Goal: Task Accomplishment & Management: Complete application form

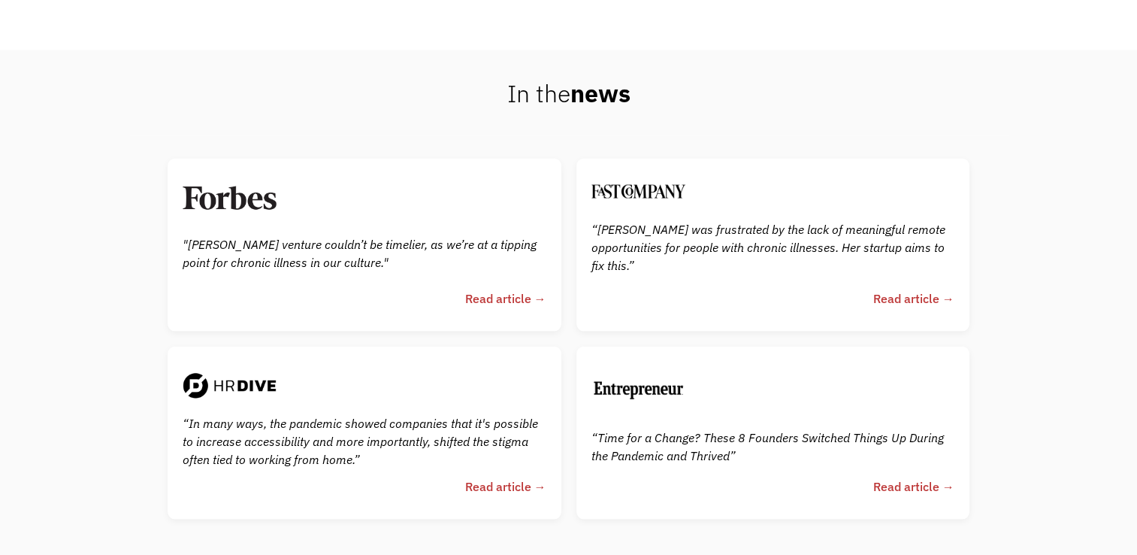
scroll to position [3397, 0]
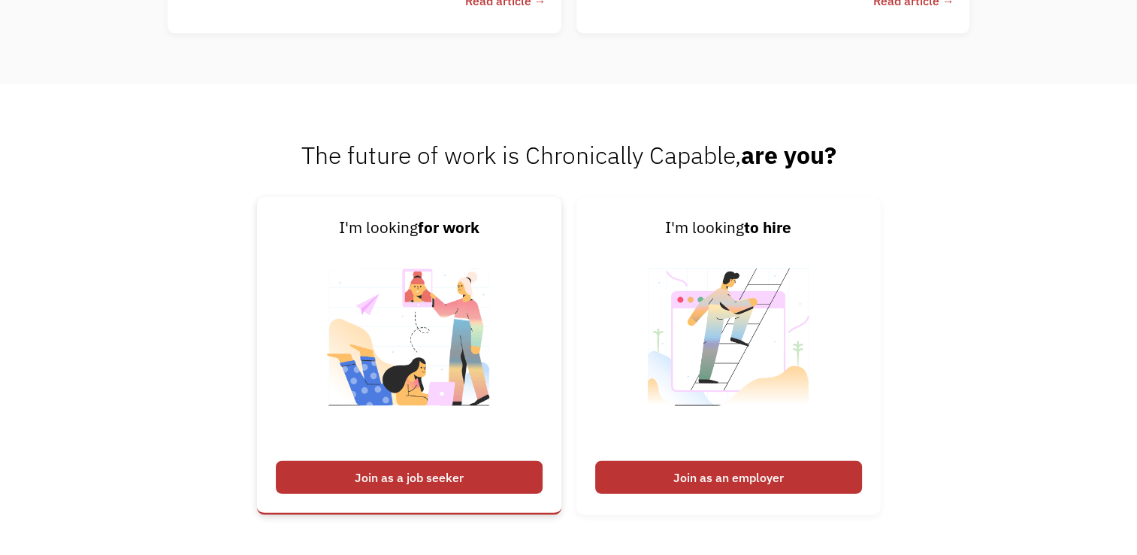
click at [457, 481] on div "Join as a job seeker" at bounding box center [409, 477] width 267 height 33
click at [433, 492] on div "Join as a job seeker" at bounding box center [409, 477] width 267 height 33
click at [379, 494] on div "Join as a job seeker" at bounding box center [409, 477] width 267 height 33
click at [363, 494] on div "Join as a job seeker" at bounding box center [409, 477] width 267 height 33
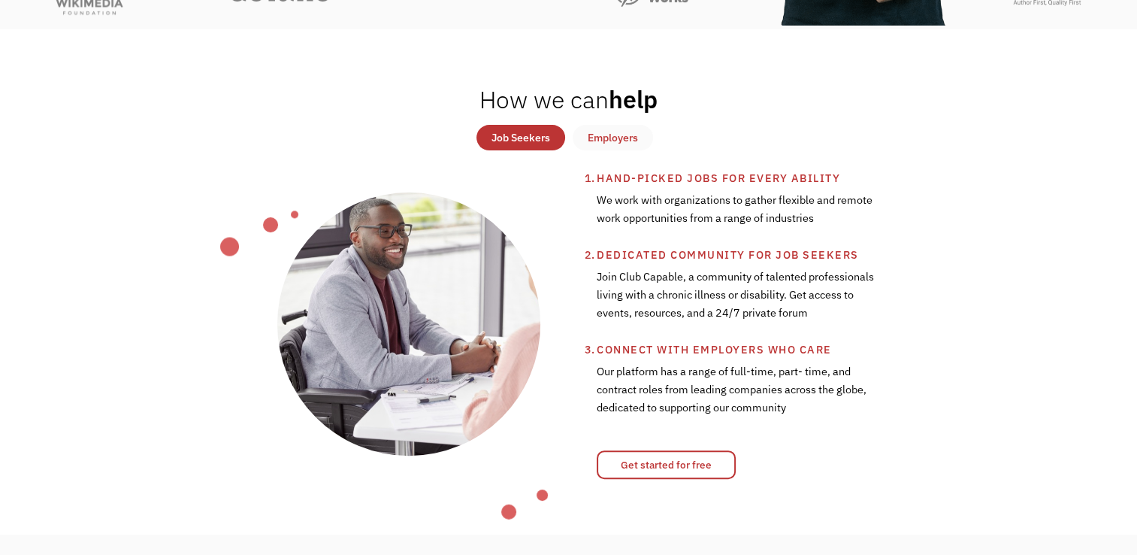
scroll to position [0, 0]
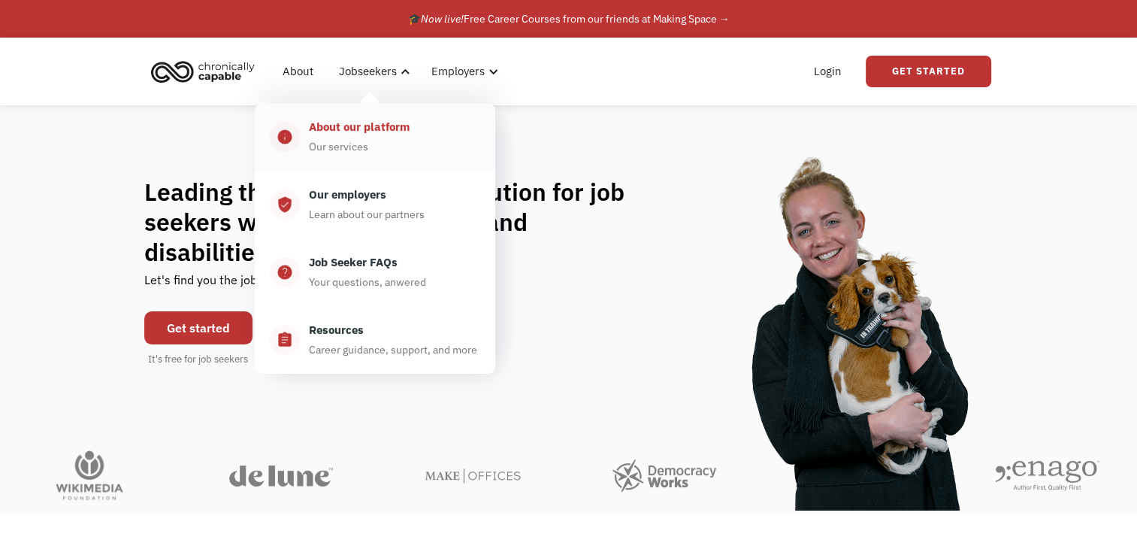
click at [391, 147] on div "About our platform Our services" at bounding box center [390, 137] width 180 height 38
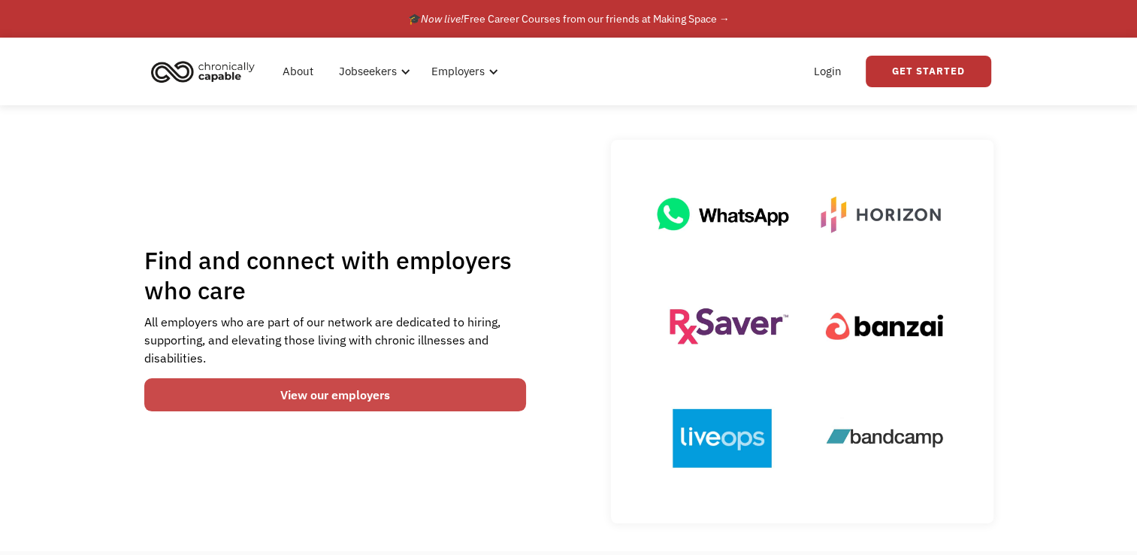
click at [383, 398] on link "View our employers" at bounding box center [335, 394] width 383 height 33
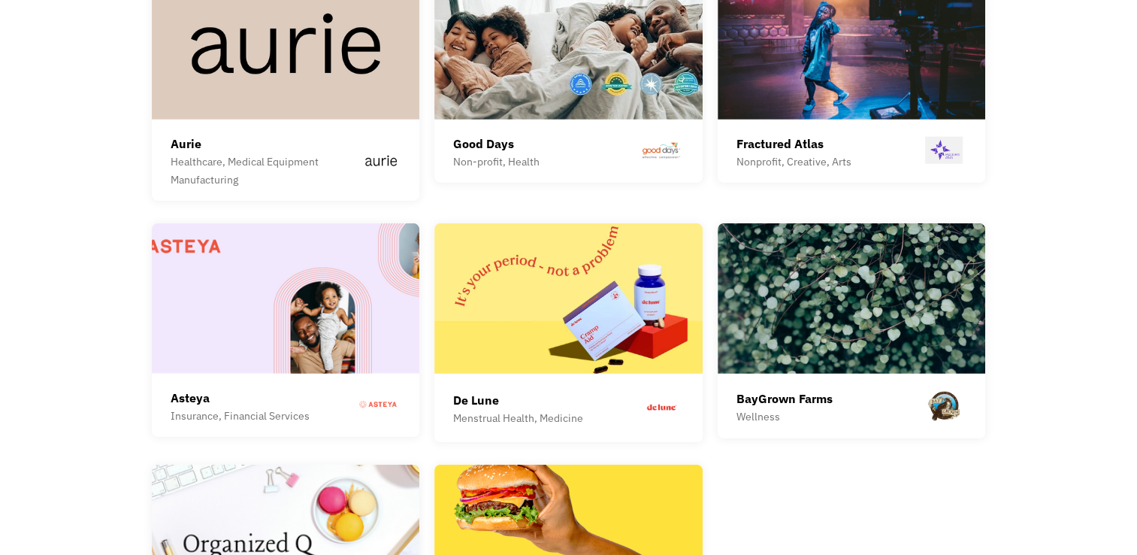
scroll to position [4253, 0]
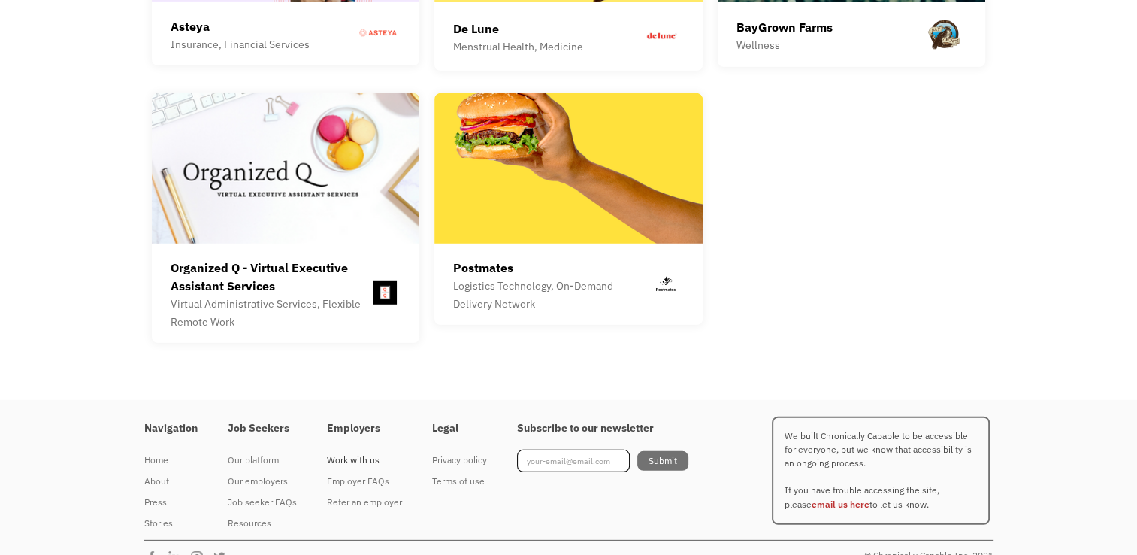
click at [347, 451] on div "Work with us" at bounding box center [364, 460] width 75 height 18
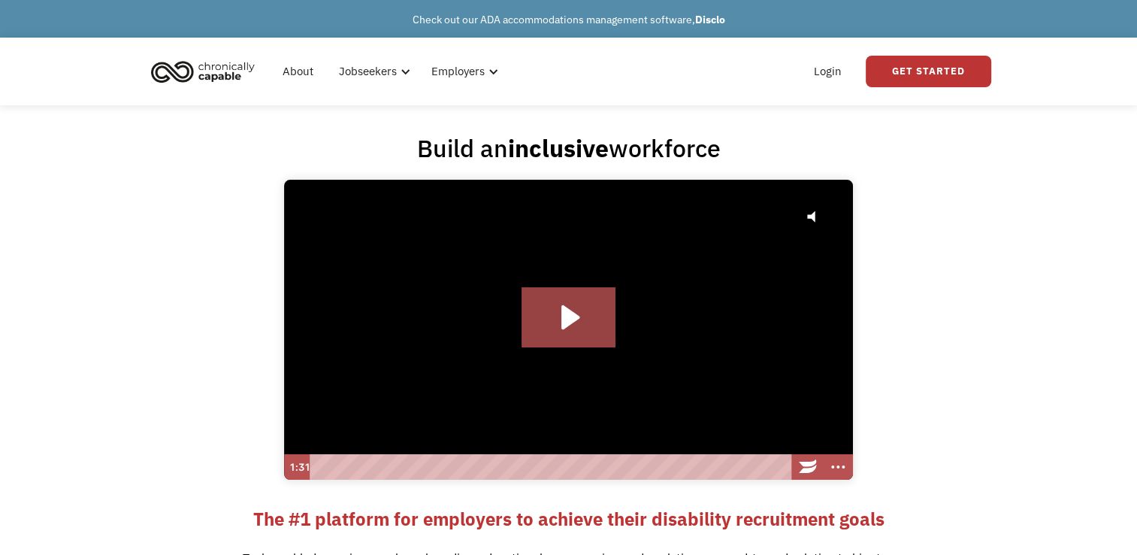
scroll to position [485, 0]
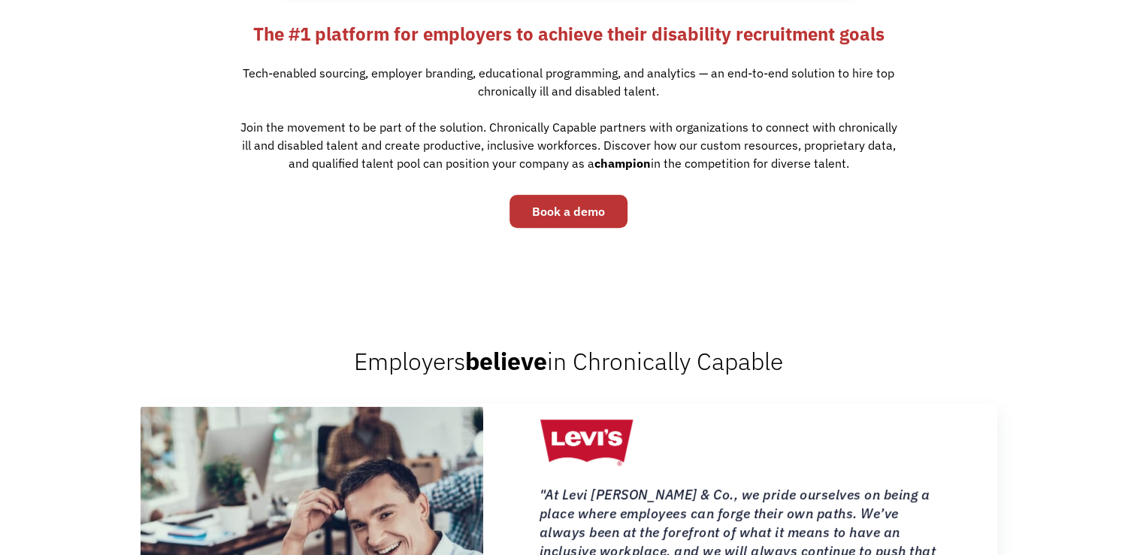
drag, startPoint x: 1148, startPoint y: 287, endPoint x: 1046, endPoint y: 141, distance: 178.3
click at [1046, 141] on div "The #1 platform for employers to achieve their disability recruitment goals Tec…" at bounding box center [568, 105] width 1137 height 165
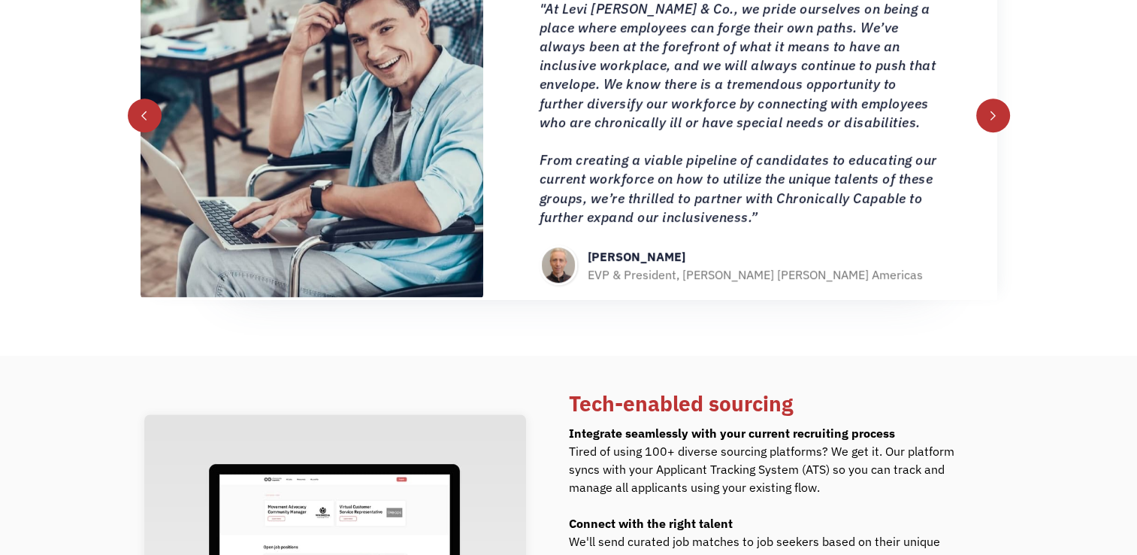
scroll to position [1455, 0]
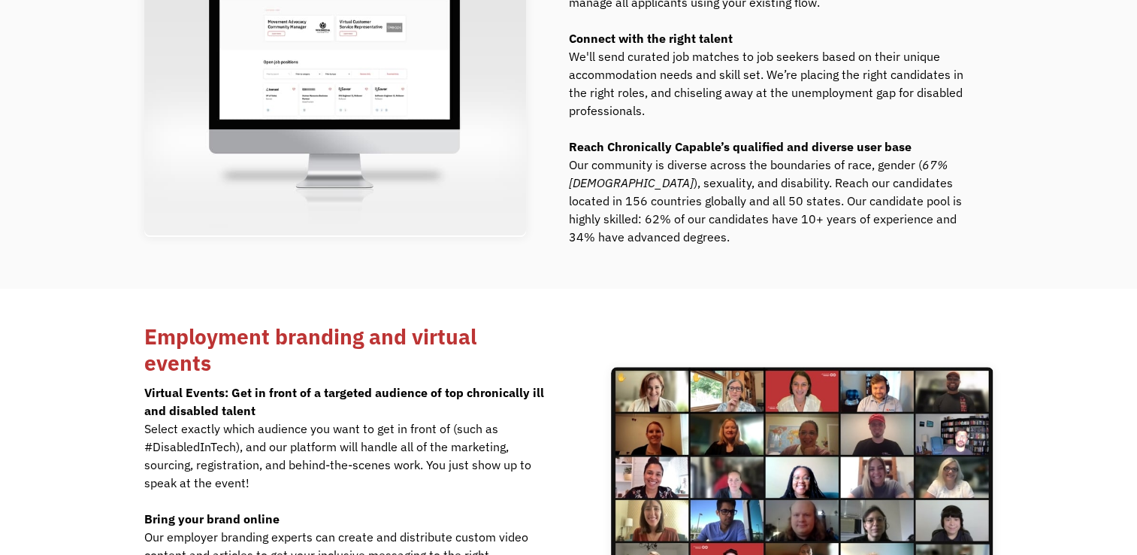
click at [1027, 284] on div "Tech-enabled sourcing Integrate seamlessly with your current recruiting process…" at bounding box center [568, 80] width 1137 height 418
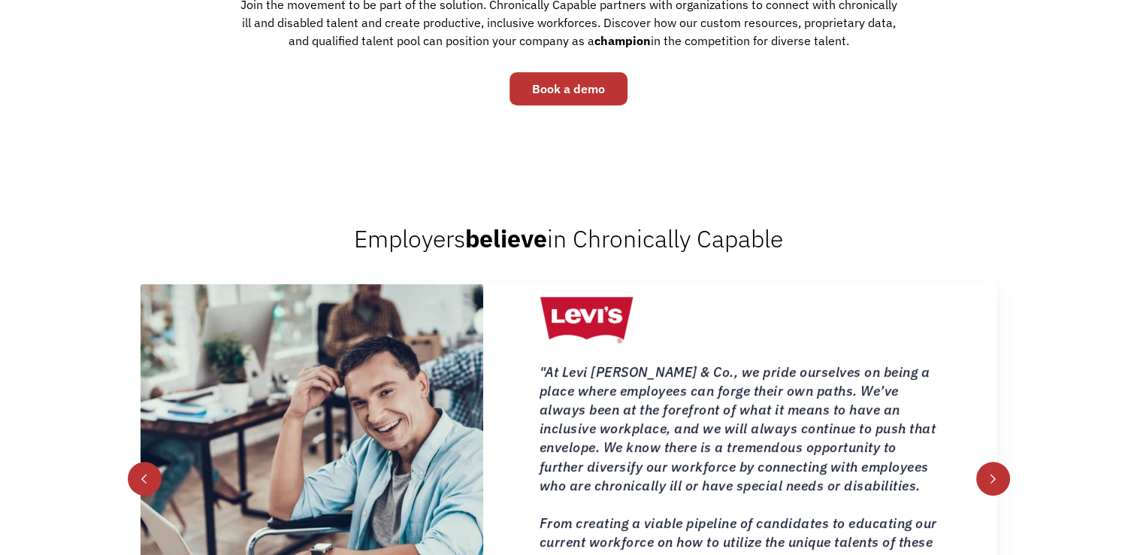
scroll to position [0, 0]
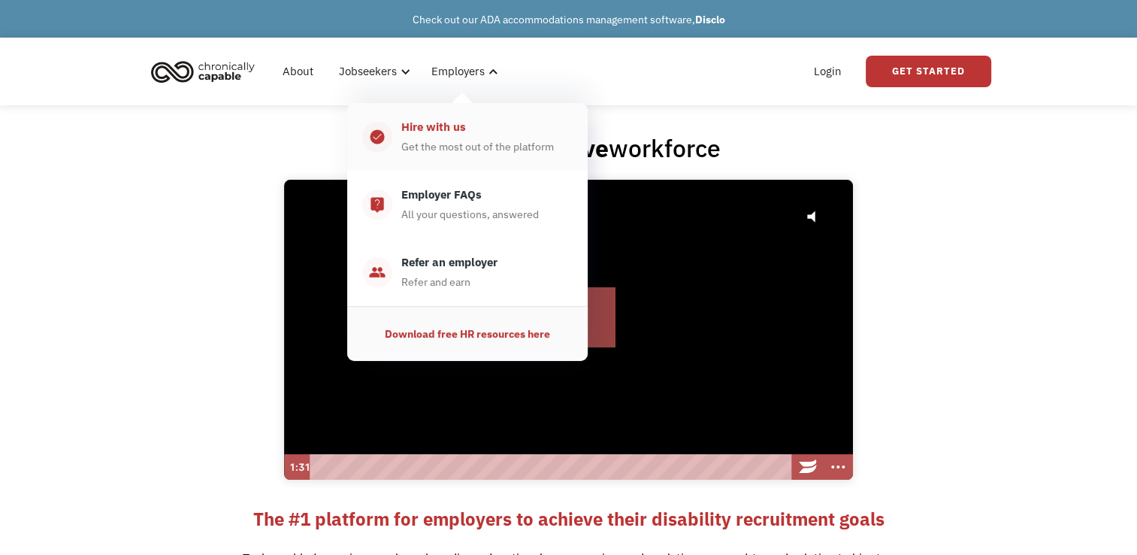
click at [472, 113] on link "check_circle_outline Hire with us Get the most out of the platform" at bounding box center [467, 137] width 241 height 68
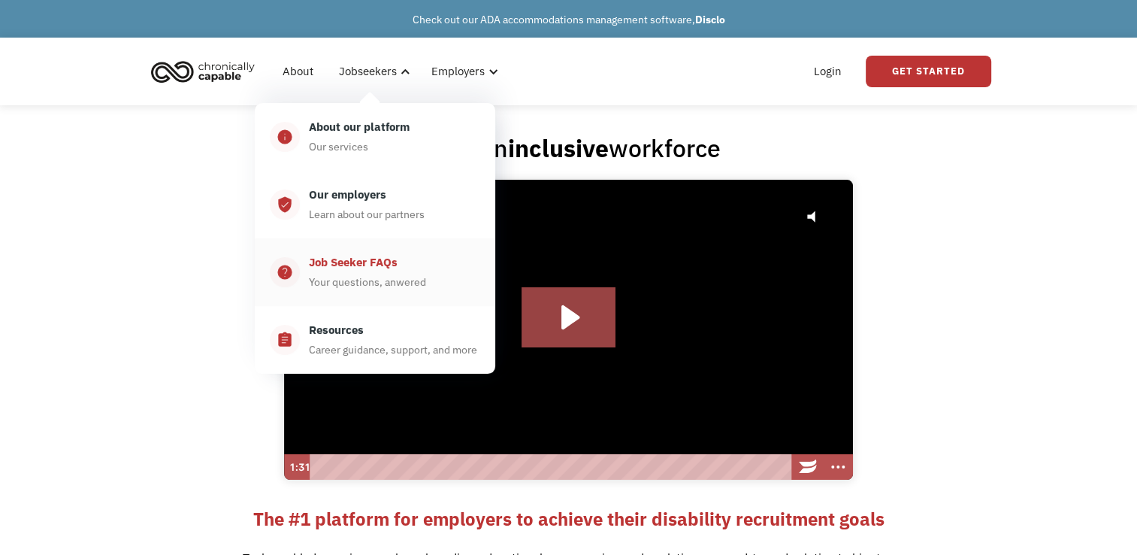
click at [374, 265] on div "Job Seeker FAQs" at bounding box center [353, 262] width 89 height 18
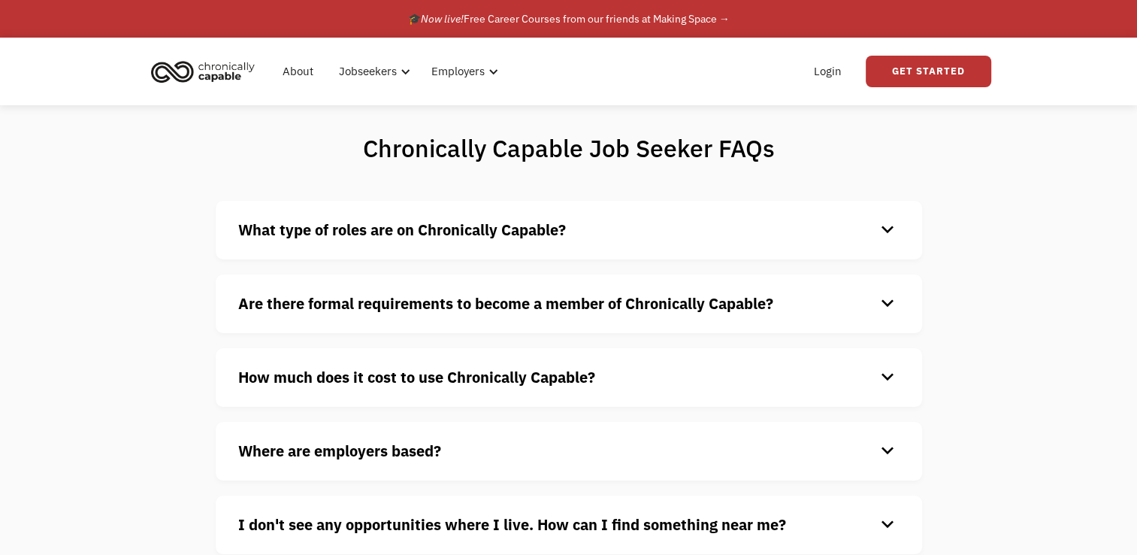
click at [637, 232] on h4 "What type of roles are on Chronically Capable?" at bounding box center [556, 230] width 637 height 23
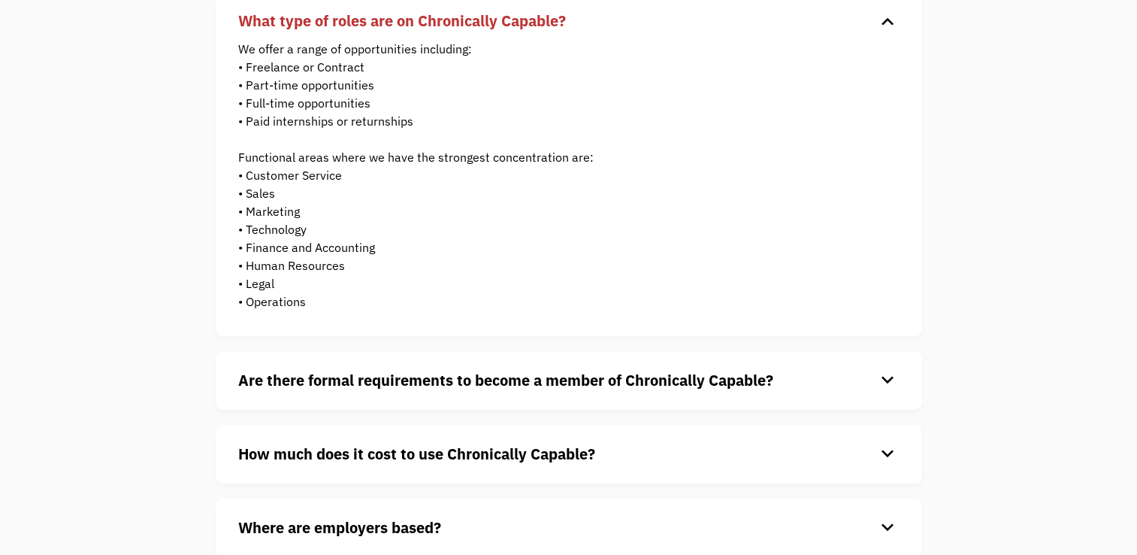
scroll to position [241, 0]
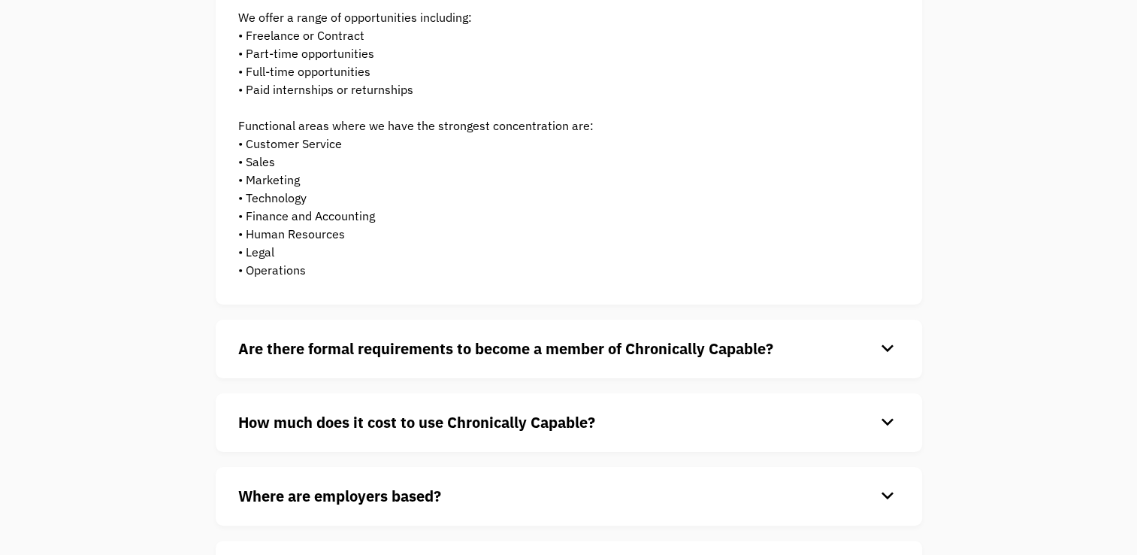
click at [664, 334] on div "Are there formal requirements to become a member of Chronically Capable? keyboa…" at bounding box center [569, 348] width 707 height 59
click at [661, 348] on strong "Are there formal requirements to become a member of Chronically Capable?" at bounding box center [505, 348] width 535 height 20
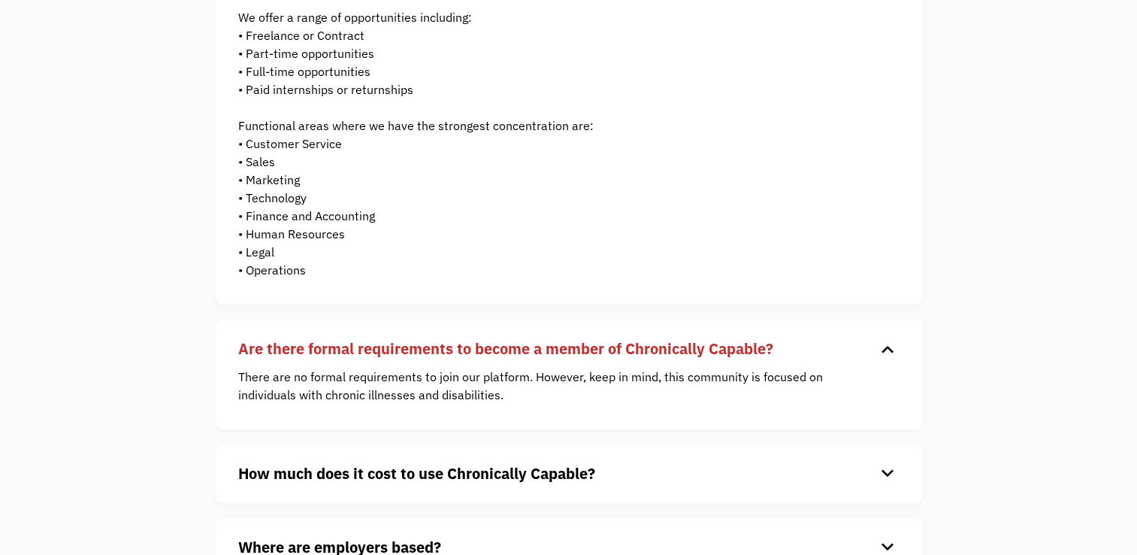
click at [512, 466] on strong "How much does it cost to use Chronically Capable?" at bounding box center [416, 473] width 357 height 20
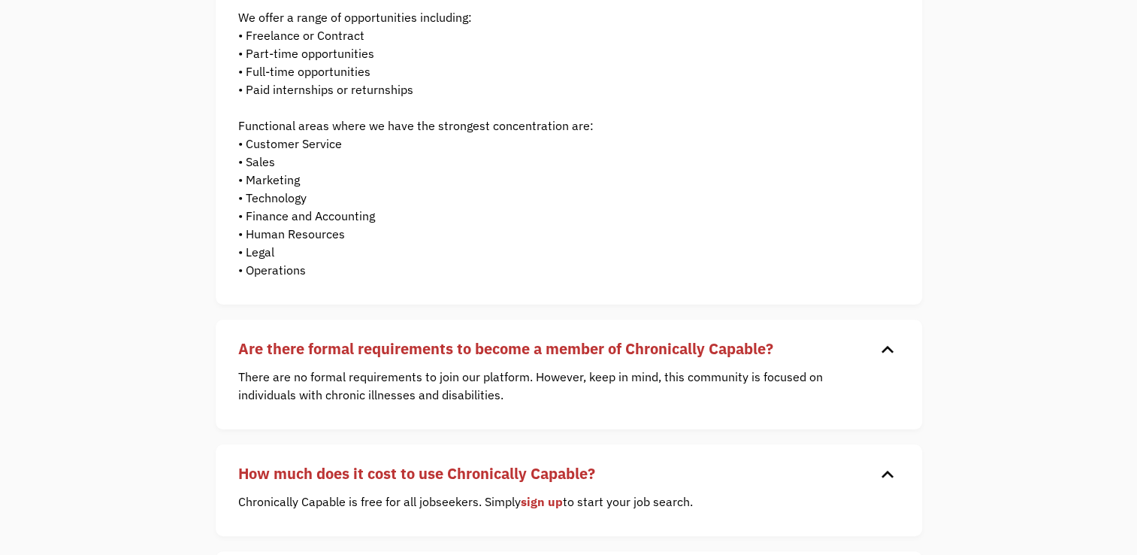
click at [512, 466] on strong "How much does it cost to use Chronically Capable?" at bounding box center [416, 473] width 357 height 20
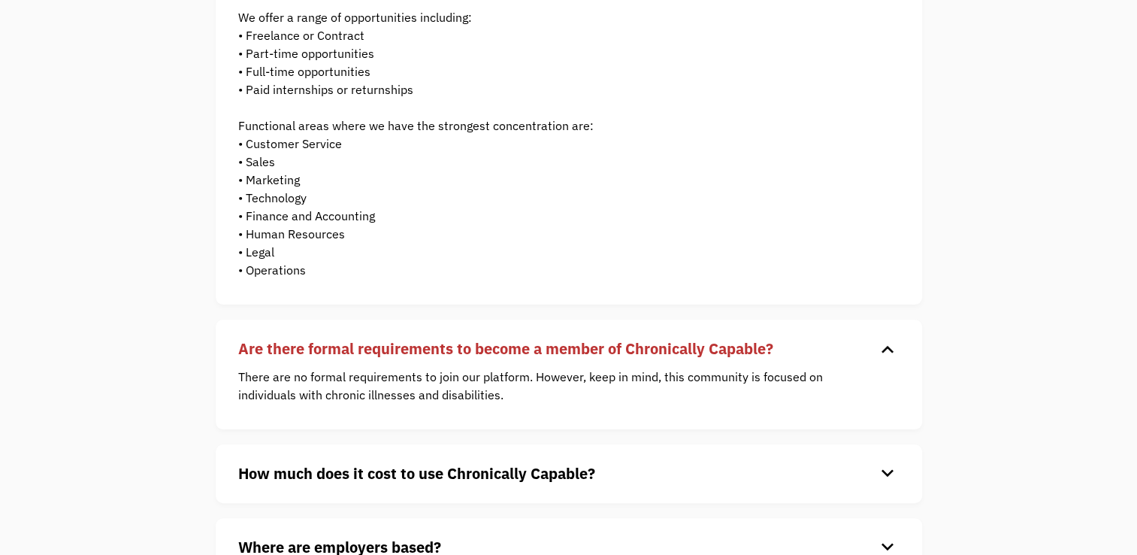
click at [512, 466] on strong "How much does it cost to use Chronically Capable?" at bounding box center [416, 473] width 357 height 20
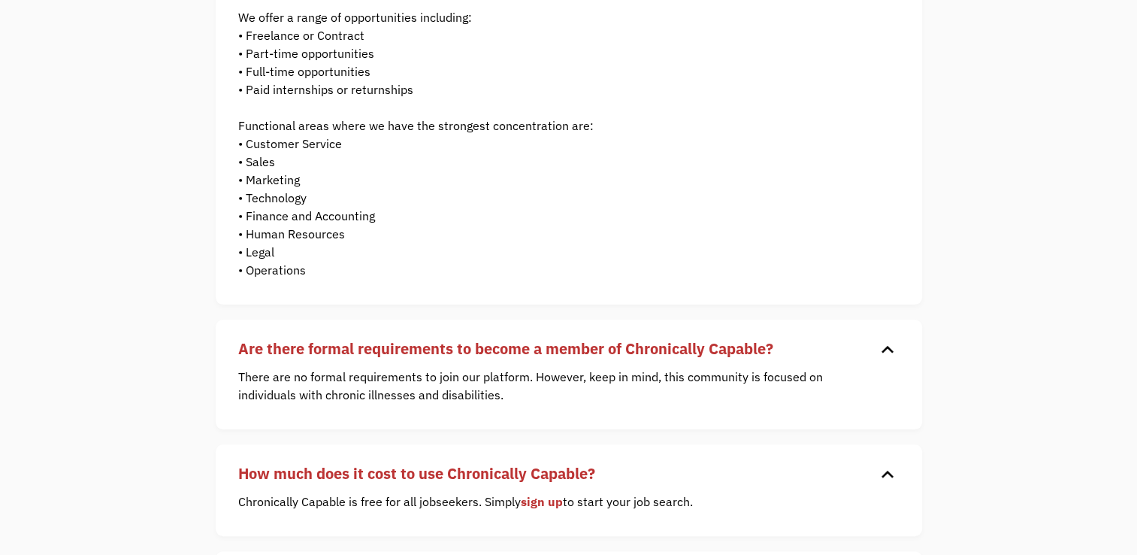
click at [541, 499] on link "sign up" at bounding box center [542, 501] width 42 height 15
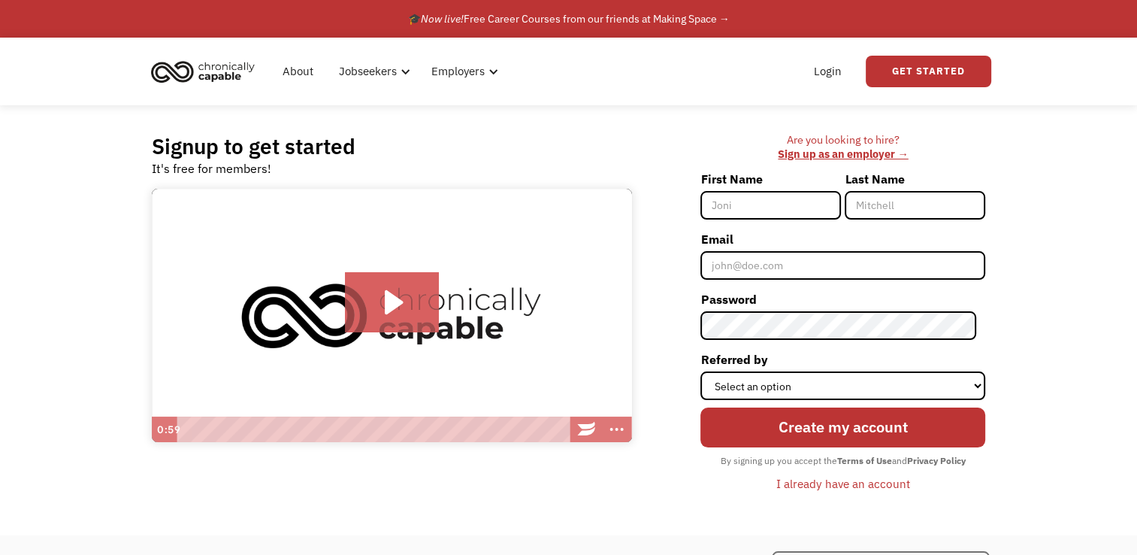
click at [787, 195] on input "First Name" at bounding box center [771, 205] width 141 height 29
type input "Valon"
type input "Osmani"
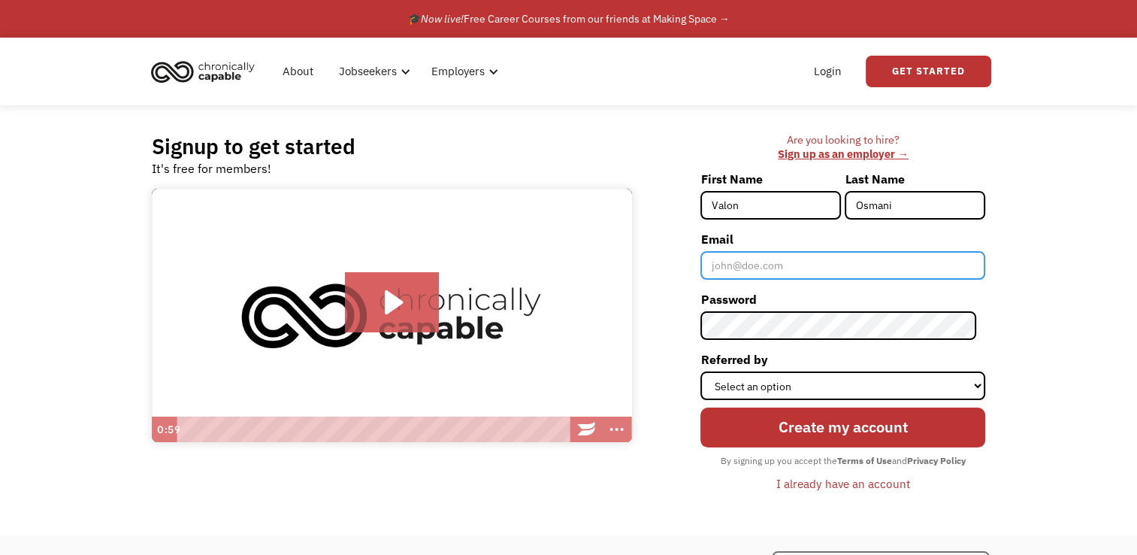
type input "Valonosmani23@yahoo.com"
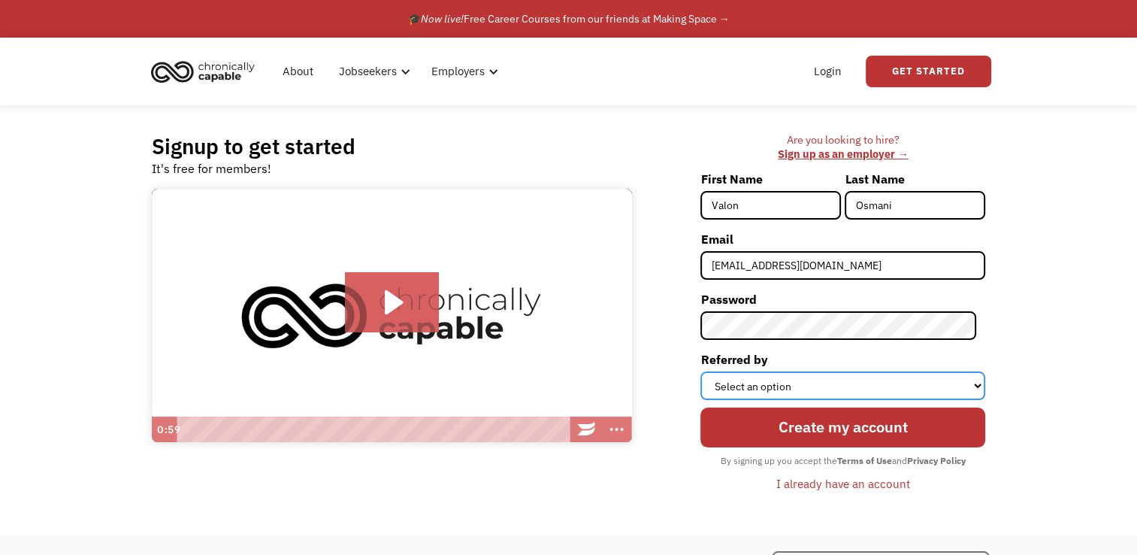
click at [813, 384] on select "Select an option Instagram Facebook Twitter Search Engine News Article Word of …" at bounding box center [843, 385] width 285 height 29
select select "Search Engine"
click at [710, 371] on select "Select an option Instagram Facebook Twitter Search Engine News Article Word of …" at bounding box center [843, 385] width 285 height 29
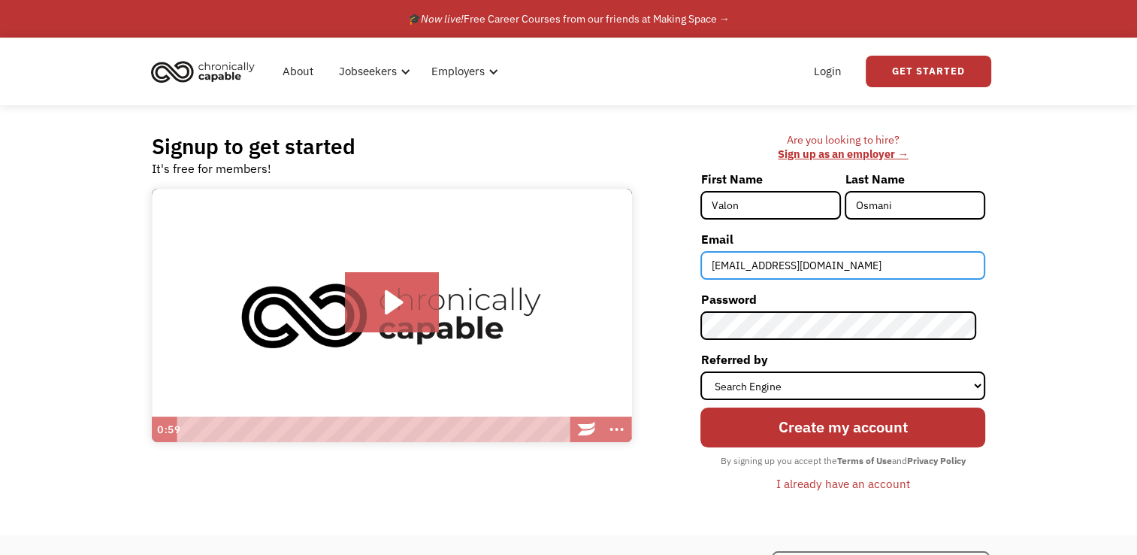
click at [826, 277] on input "Valonosmani23@yahoo.com" at bounding box center [843, 265] width 285 height 29
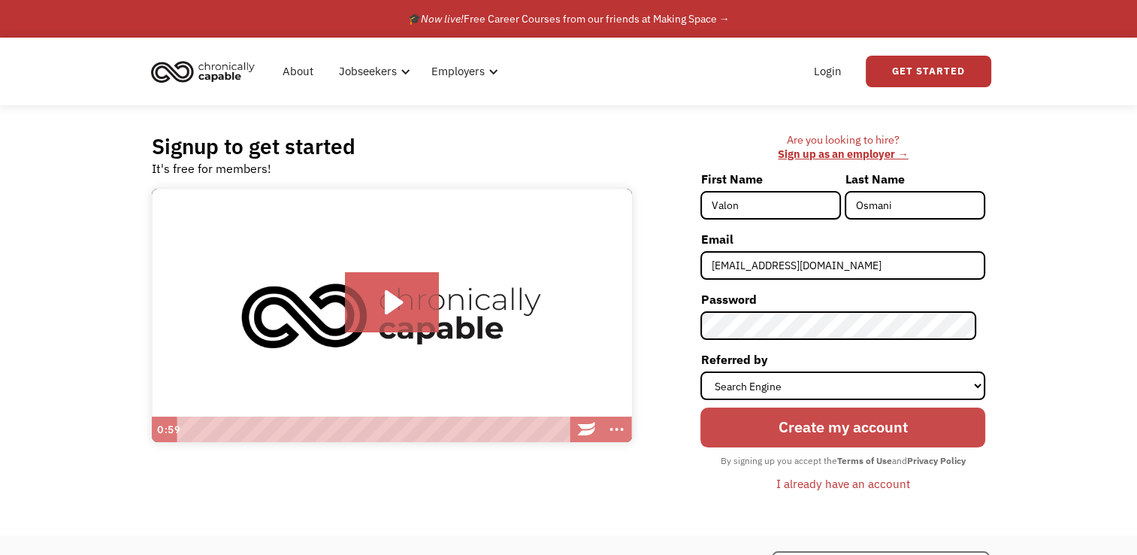
click at [885, 440] on input "Create my account" at bounding box center [843, 427] width 285 height 41
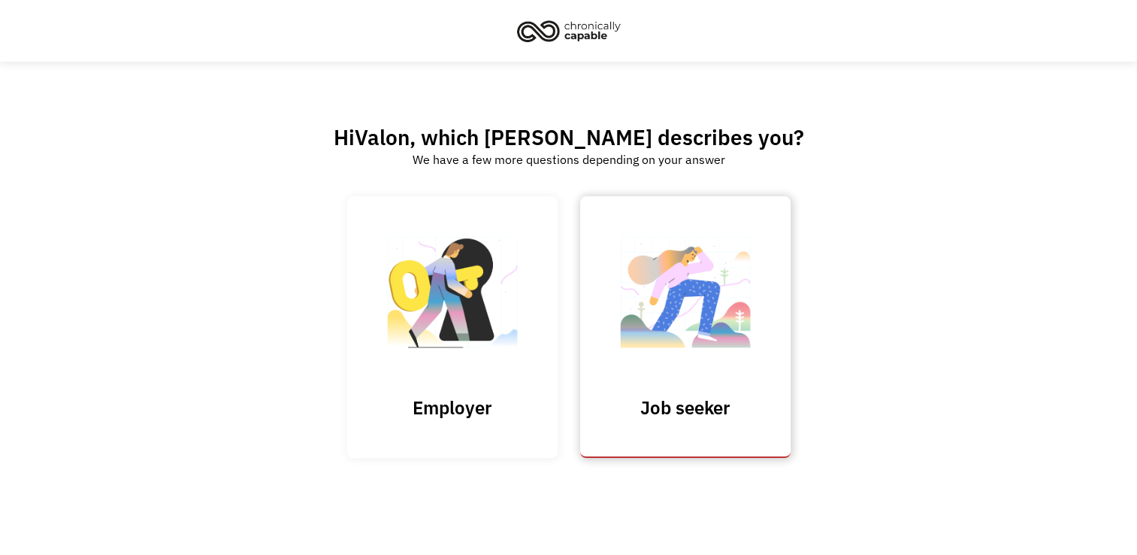
click at [688, 320] on img at bounding box center [685, 299] width 150 height 147
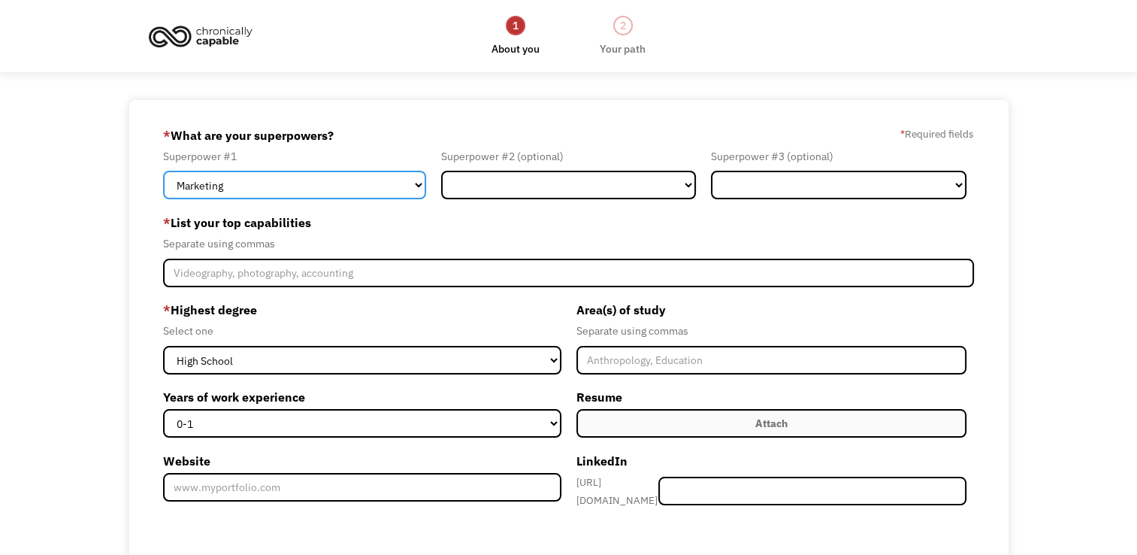
click at [398, 192] on select "Marketing Human Resources Finance Technology Operations Sales Industrial & Manu…" at bounding box center [294, 185] width 263 height 29
select select "Human Resources"
click at [163, 171] on select "Marketing Human Resources Finance Technology Operations Sales Industrial & Manu…" at bounding box center [294, 185] width 263 height 29
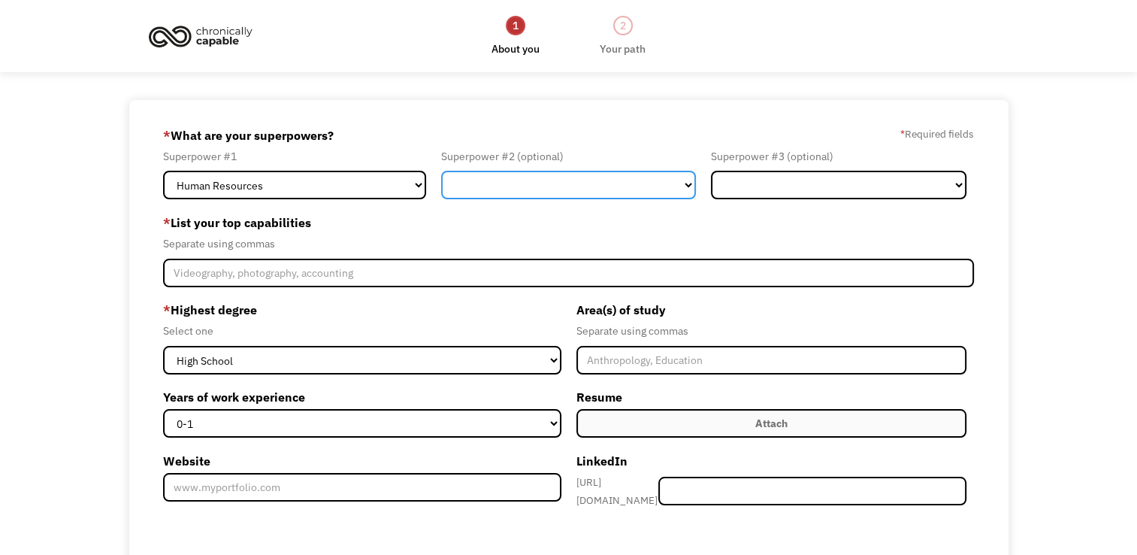
click at [514, 185] on select "Marketing Human Resources Finance Technology Operations Sales Industrial & Manu…" at bounding box center [569, 185] width 256 height 29
select select "Science & Education"
click at [441, 171] on select "Marketing Human Resources Finance Technology Operations Sales Industrial & Manu…" at bounding box center [569, 185] width 256 height 29
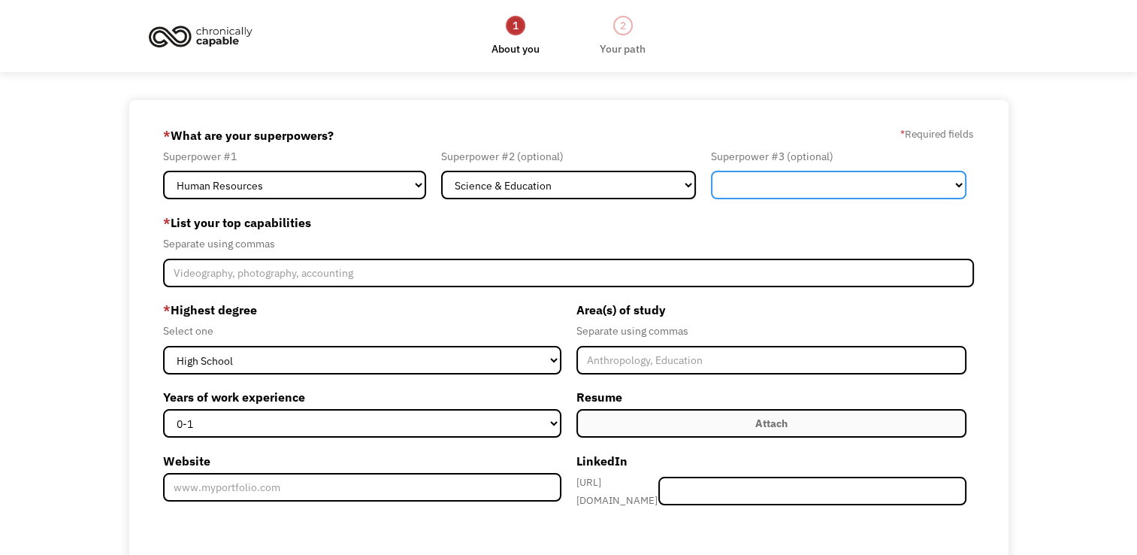
click at [894, 179] on select "Marketing Human Resources Finance Technology Operations Sales Industrial & Manu…" at bounding box center [839, 185] width 256 height 29
select select "Healthcare"
click at [711, 171] on select "Marketing Human Resources Finance Technology Operations Sales Industrial & Manu…" at bounding box center [839, 185] width 256 height 29
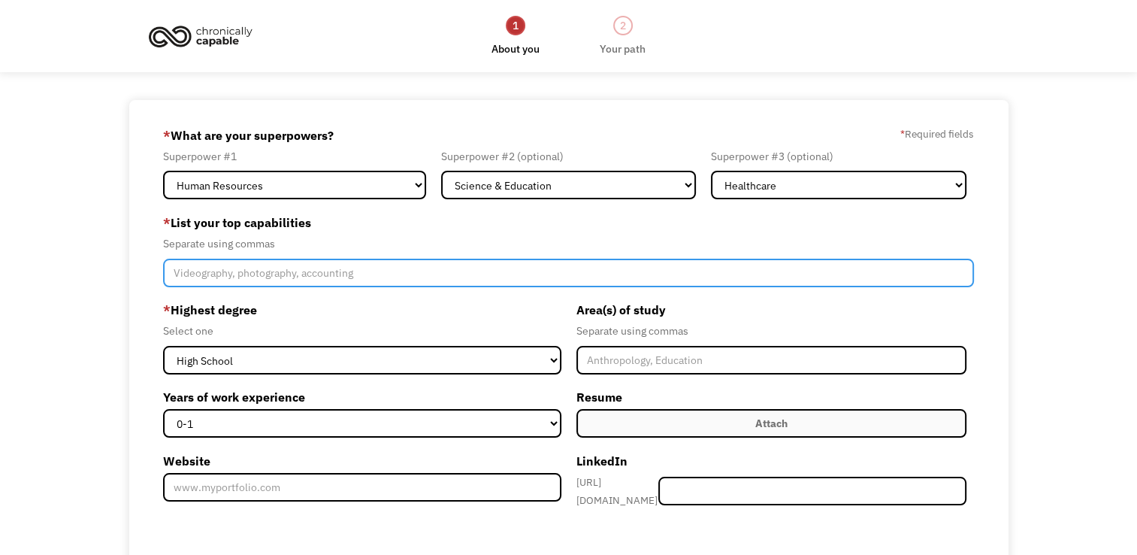
click at [481, 269] on input "Member-Create-Step1" at bounding box center [568, 273] width 811 height 29
type input "Research, Collecting Data, Policy Writing, Writing non - fiction articles"
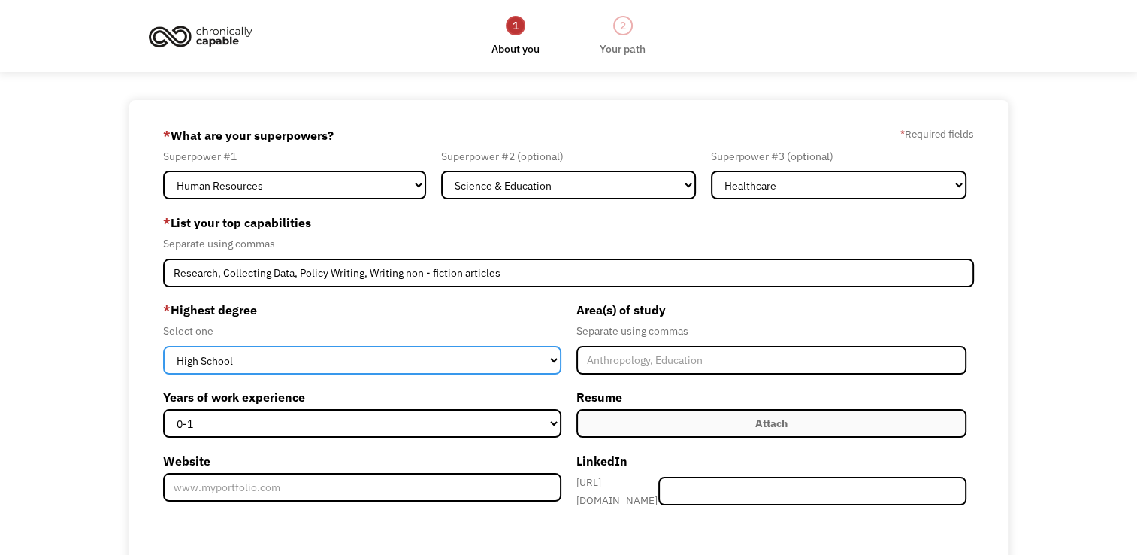
click at [462, 356] on select "High School Associates Bachelors Master's PhD" at bounding box center [362, 360] width 398 height 29
select select "masters"
click at [163, 346] on select "High School Associates Bachelors Master's PhD" at bounding box center [362, 360] width 398 height 29
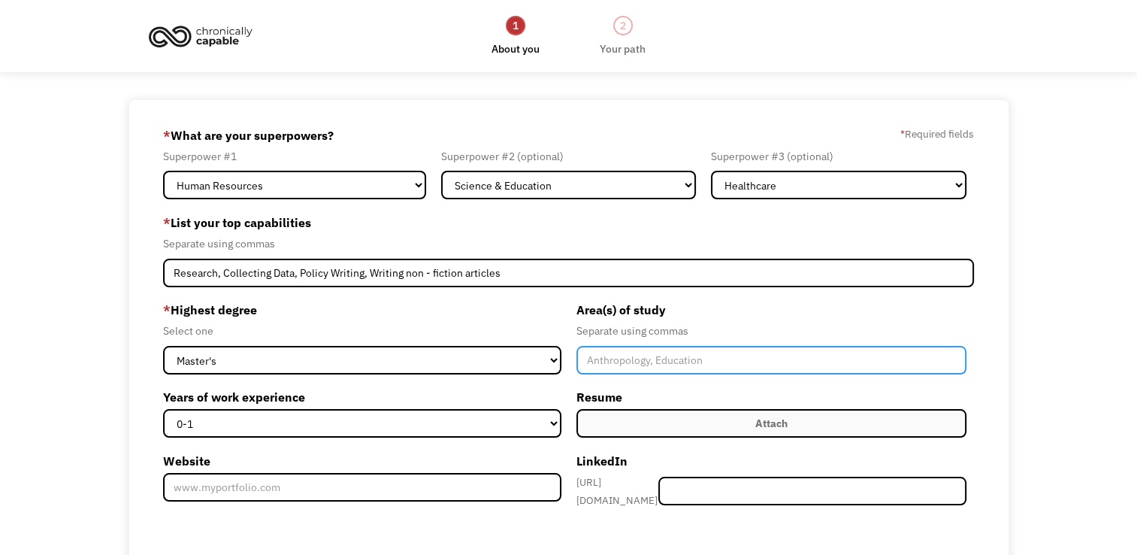
click at [682, 353] on input "Member-Create-Step1" at bounding box center [772, 360] width 391 height 29
type input "Development Practice"
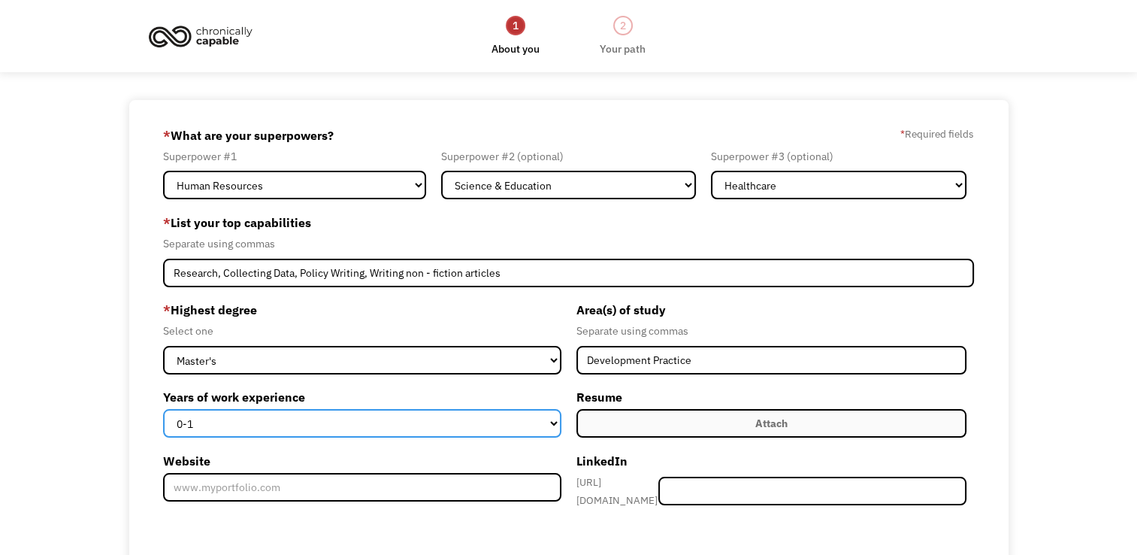
click at [555, 418] on select "0-1 2-4 5-10 11-15 15+" at bounding box center [362, 423] width 398 height 29
select select "5-10"
click at [163, 409] on select "0-1 2-4 5-10 11-15 15+" at bounding box center [362, 423] width 398 height 29
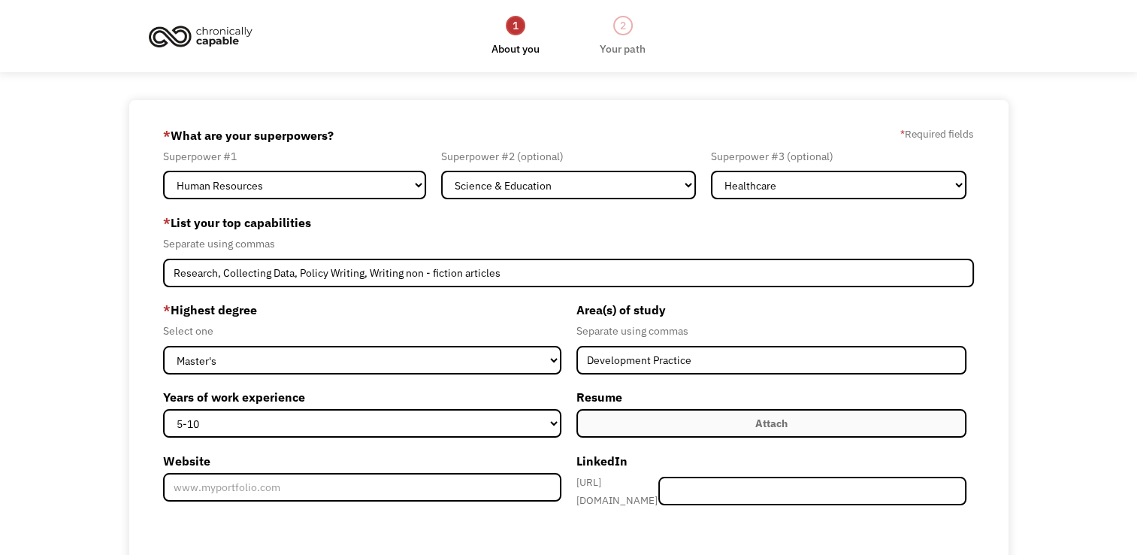
click at [661, 410] on label "Attach" at bounding box center [772, 423] width 391 height 29
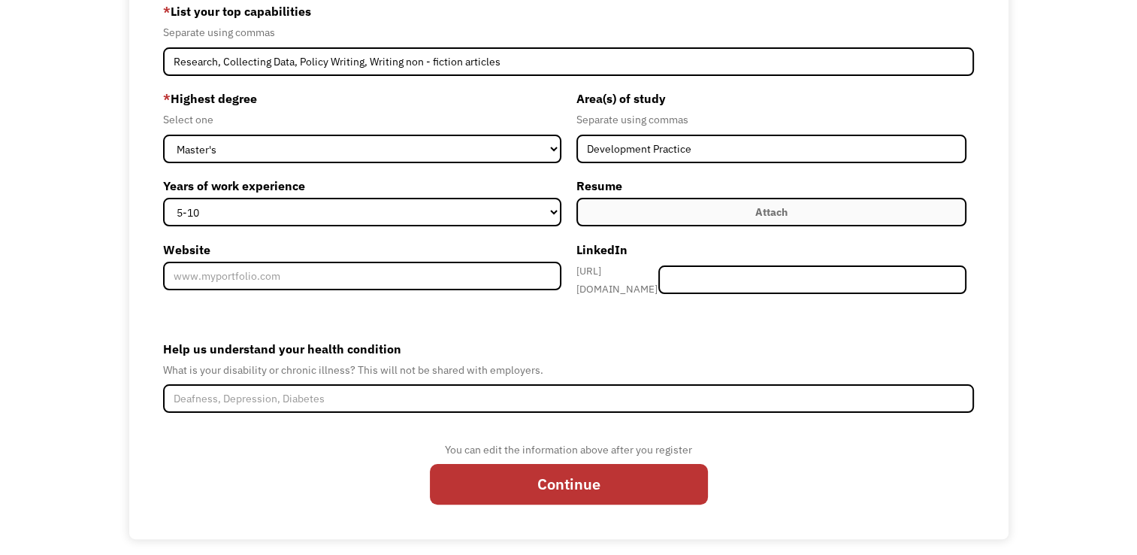
scroll to position [215, 0]
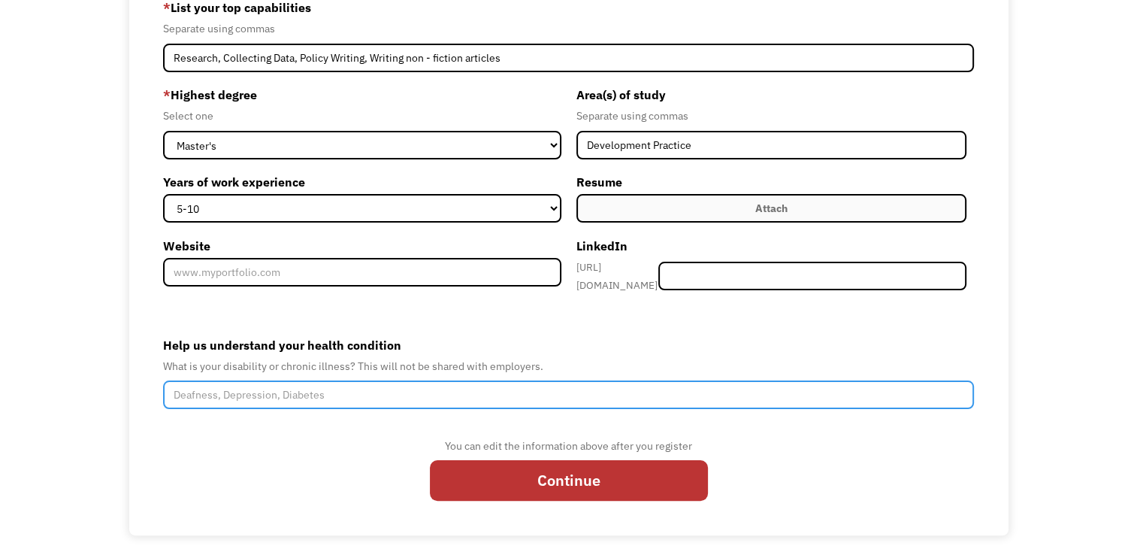
click at [460, 387] on input "Help us understand your health condition" at bounding box center [568, 394] width 811 height 29
type input "spinal cord injury"
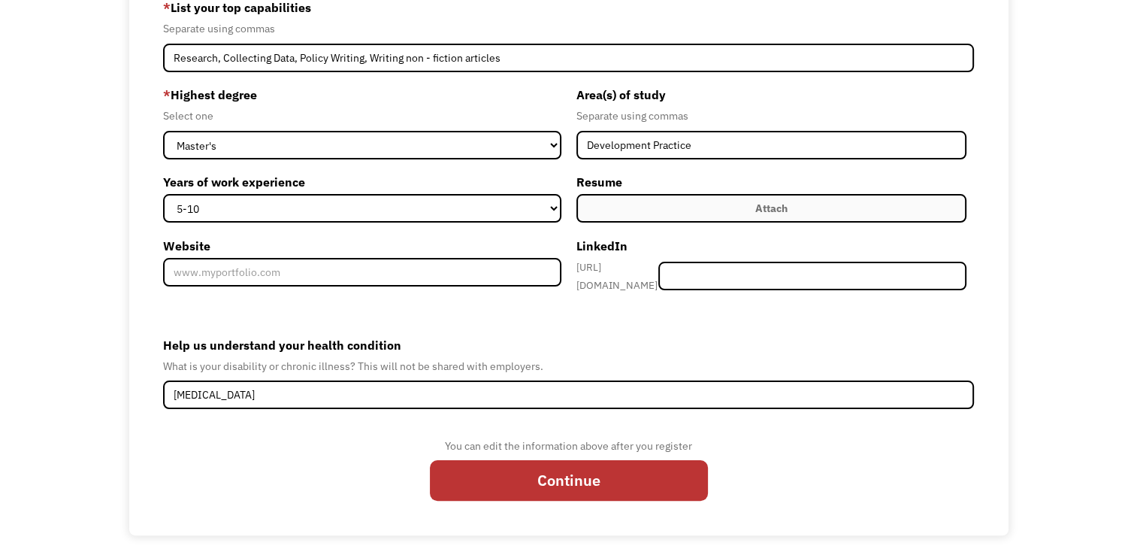
click at [640, 495] on div "You can edit the information above after you register Continue" at bounding box center [569, 474] width 278 height 75
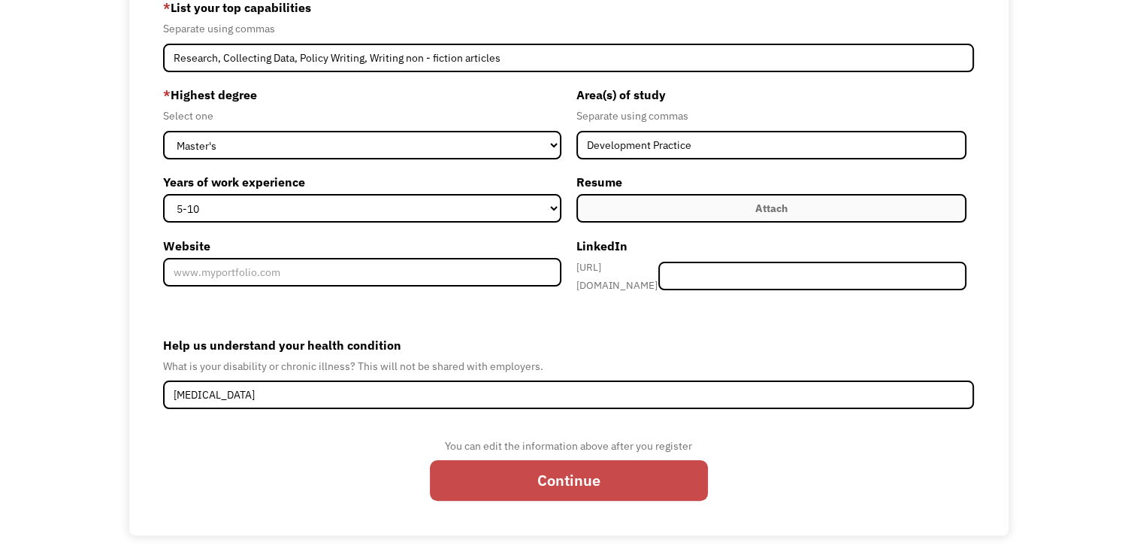
click at [628, 474] on input "Continue" at bounding box center [569, 480] width 278 height 41
type input "Please wait..."
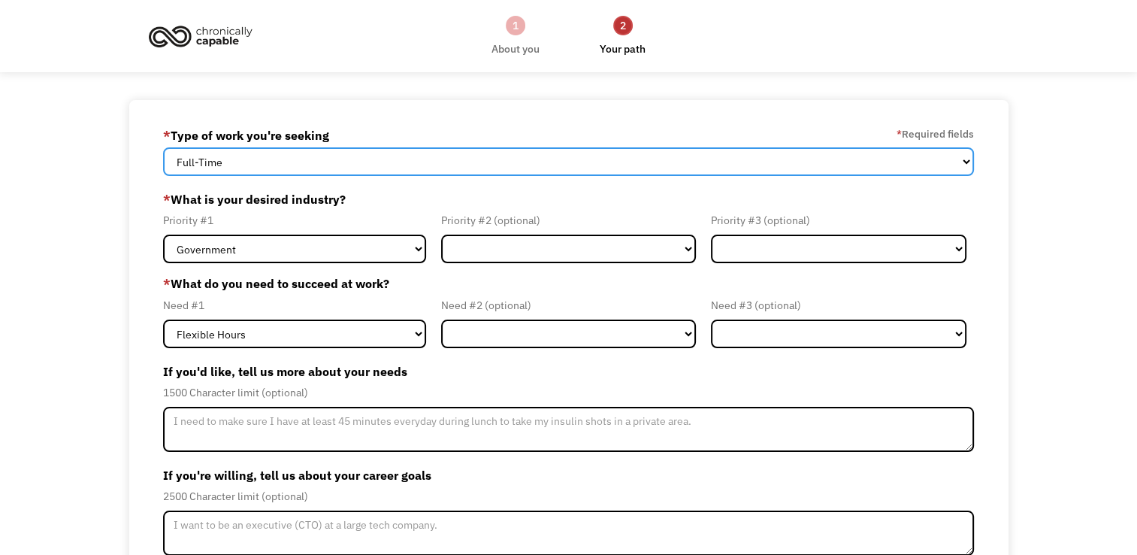
click at [514, 170] on select "Full-Time Part-Time Both Full-Time and Part-Time" at bounding box center [568, 161] width 811 height 29
select select "Both Full-Time and Part-Time"
click at [163, 147] on select "Full-Time Part-Time Both Full-Time and Part-Time" at bounding box center [568, 161] width 811 height 29
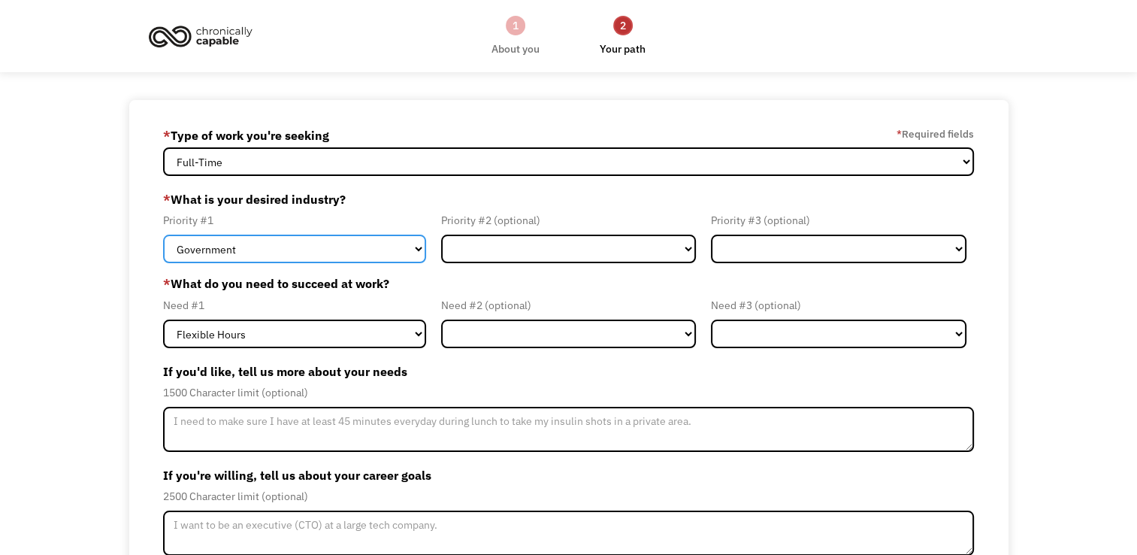
click at [374, 254] on select "Government Finance & Insurance Health & Social Care Tech & Engineering Creative…" at bounding box center [294, 249] width 263 height 29
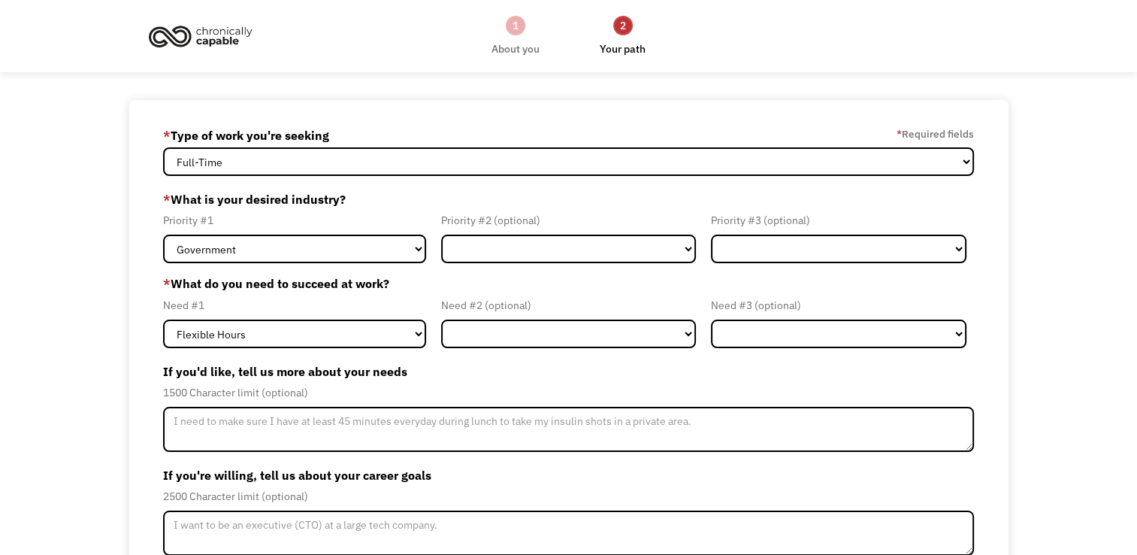
click at [427, 249] on div "Priority #1 Government Finance & Insurance Health & Social Care Tech & Engineer…" at bounding box center [298, 237] width 271 height 52
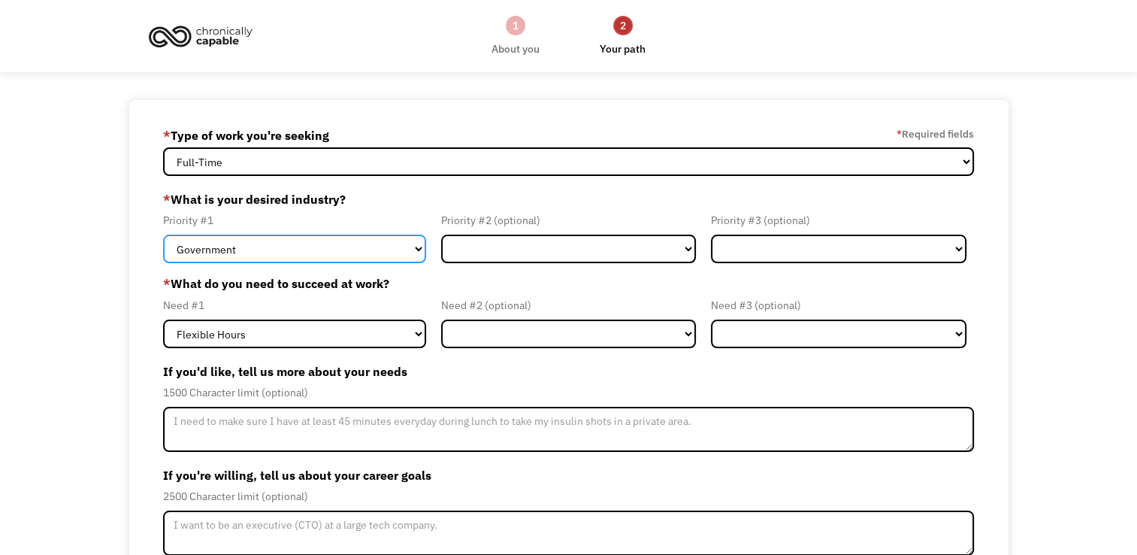
click at [407, 247] on select "Government Finance & Insurance Health & Social Care Tech & Engineering Creative…" at bounding box center [294, 249] width 263 height 29
select select "Health & Social Care"
click at [163, 235] on select "Government Finance & Insurance Health & Social Care Tech & Engineering Creative…" at bounding box center [294, 249] width 263 height 29
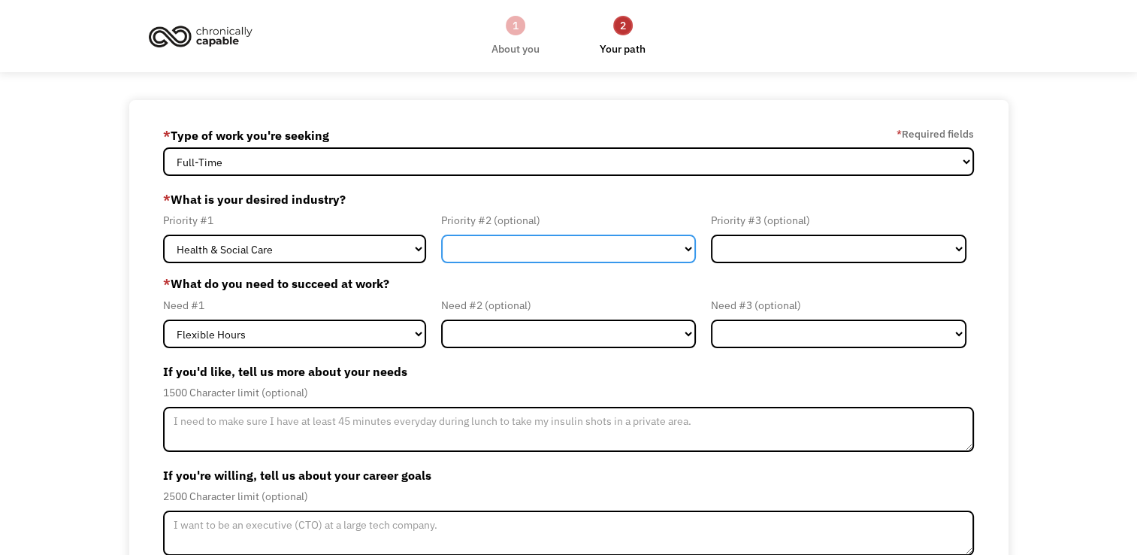
click at [532, 240] on select "Government Finance & Insurance Health & Social Care Tech & Engineering Creative…" at bounding box center [569, 249] width 256 height 29
select select "Administrative"
click at [441, 235] on select "Government Finance & Insurance Health & Social Care Tech & Engineering Creative…" at bounding box center [569, 249] width 256 height 29
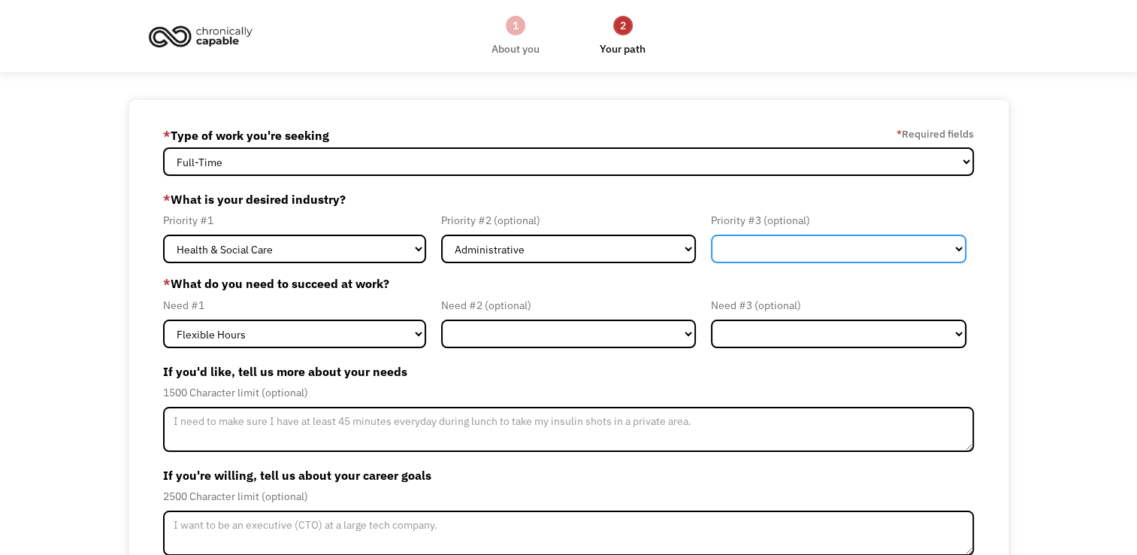
click at [840, 262] on select "Government Finance & Insurance Health & Social Care Tech & Engineering Creative…" at bounding box center [839, 249] width 256 height 29
select select "Other"
click at [711, 235] on select "Government Finance & Insurance Health & Social Care Tech & Engineering Creative…" at bounding box center [839, 249] width 256 height 29
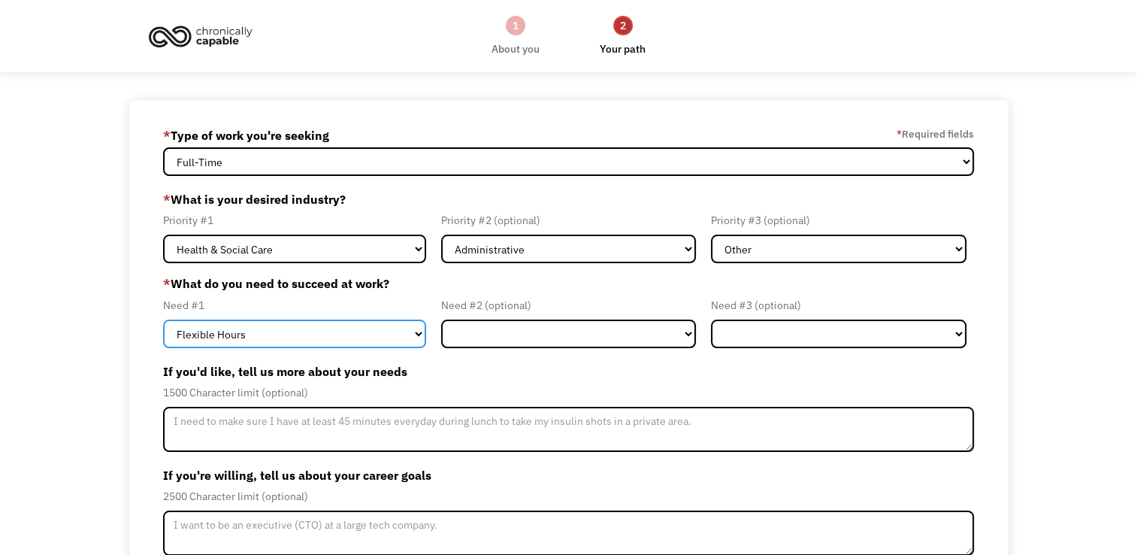
click at [401, 338] on select "Flexible Hours Remote Work Service Animal On-site Accommodations Visual Support…" at bounding box center [294, 333] width 263 height 29
select select "Remote Work"
click at [163, 319] on select "Flexible Hours Remote Work Service Animal On-site Accommodations Visual Support…" at bounding box center [294, 333] width 263 height 29
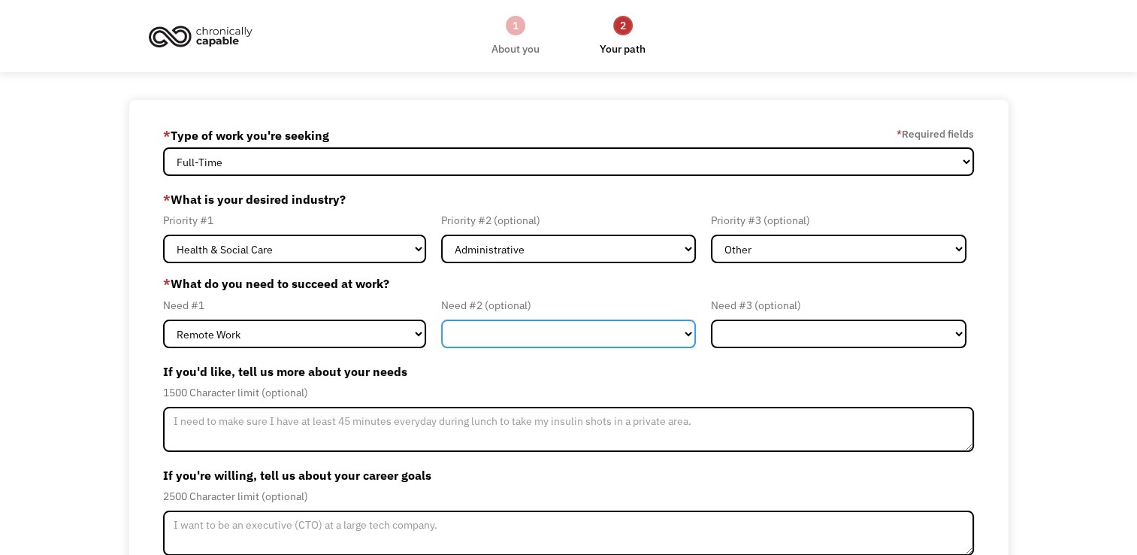
click at [553, 331] on select "Flexible Hours Remote Work Service Animal On-site Accommodations Visual Support…" at bounding box center [569, 333] width 256 height 29
select select "Flexible Hours"
click at [441, 319] on select "Flexible Hours Remote Work Service Animal On-site Accommodations Visual Support…" at bounding box center [569, 333] width 256 height 29
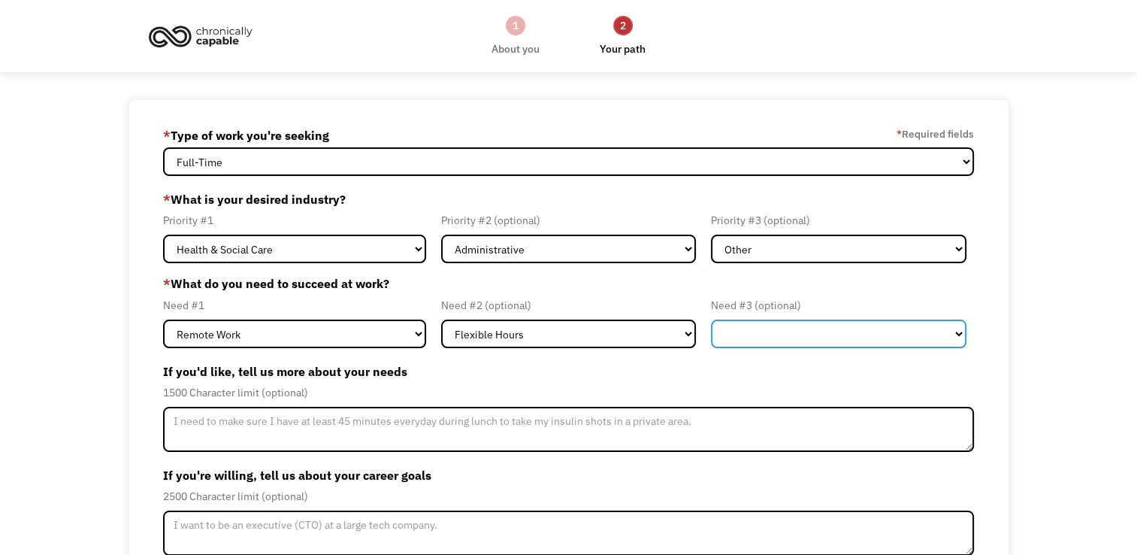
click at [739, 337] on select "Flexible Hours Remote Work Service Animal On-site Accommodations Visual Support…" at bounding box center [839, 333] width 256 height 29
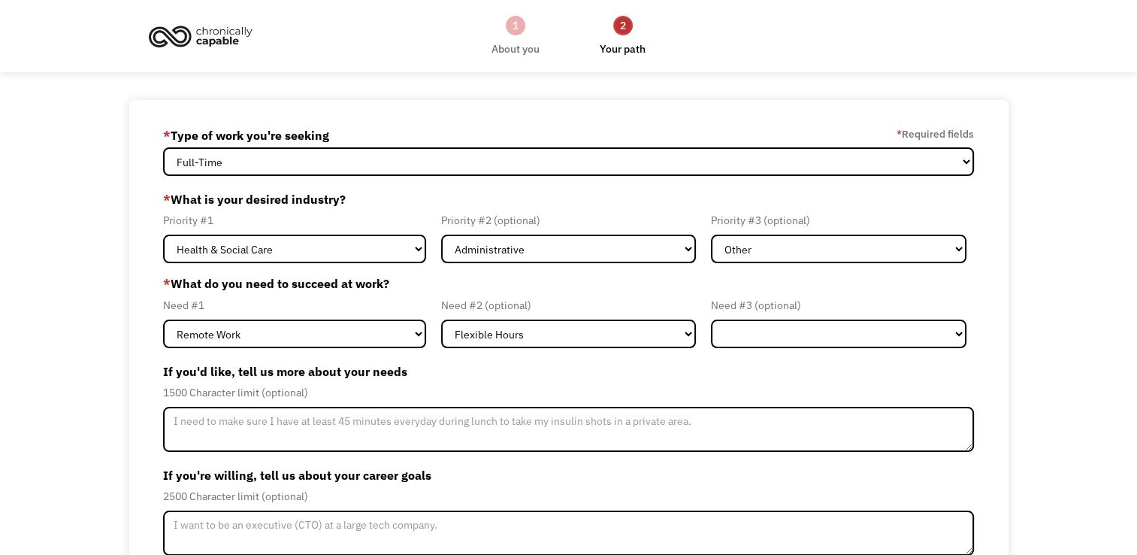
click at [613, 374] on label "If you'd like, tell us more about your needs" at bounding box center [568, 371] width 811 height 24
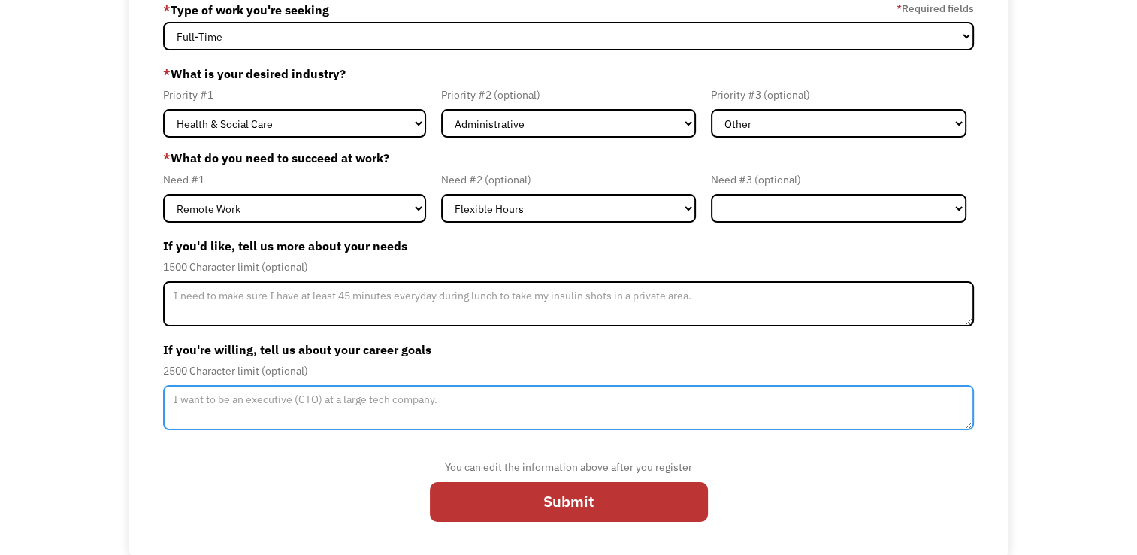
click at [409, 412] on textarea "Member-Update-Form-Step2" at bounding box center [568, 407] width 811 height 45
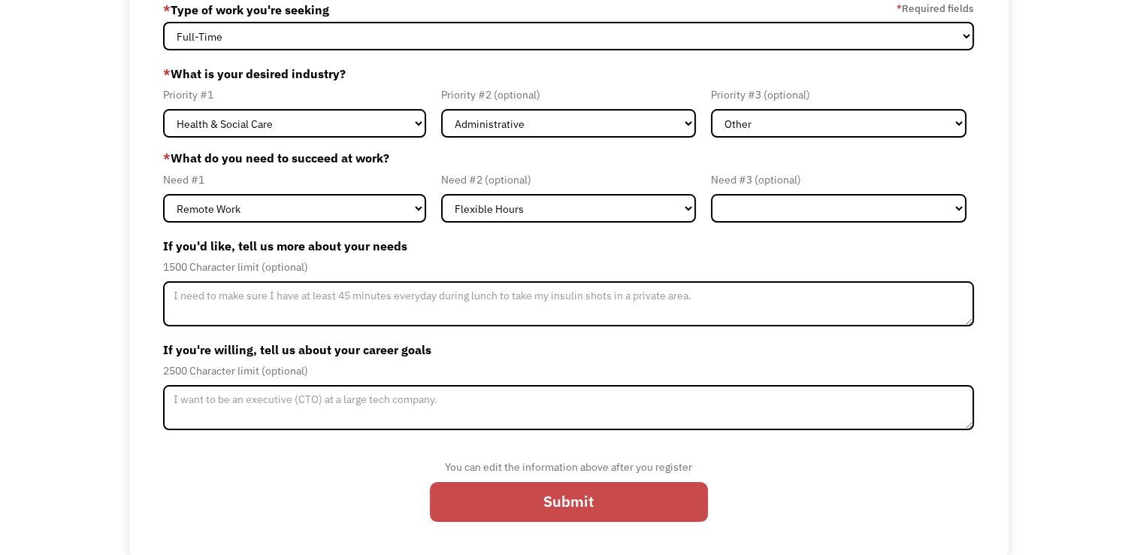
click at [673, 487] on input "Submit" at bounding box center [569, 502] width 278 height 41
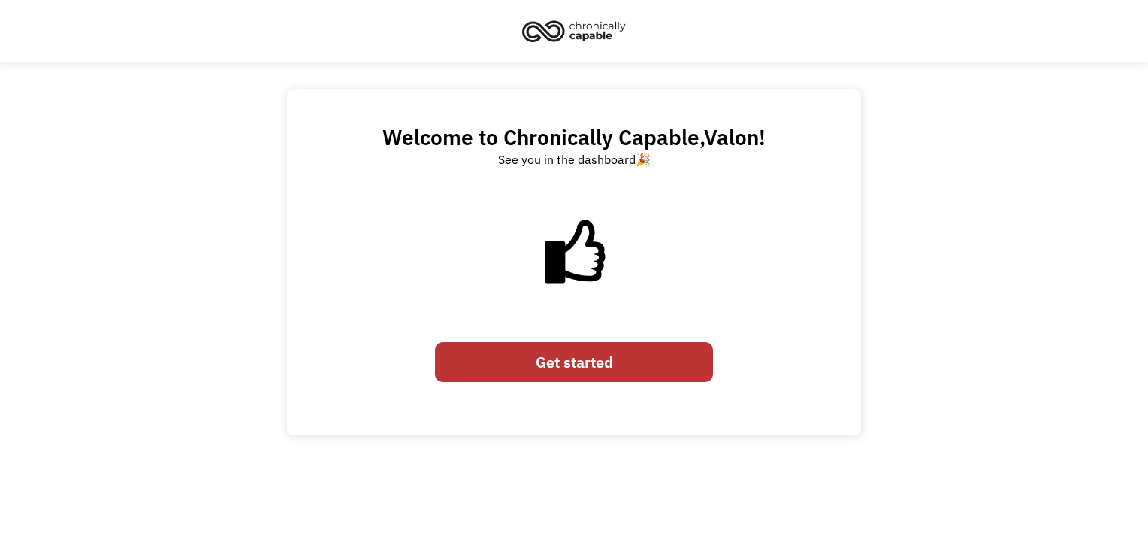
click at [617, 353] on link "Get started" at bounding box center [574, 362] width 278 height 41
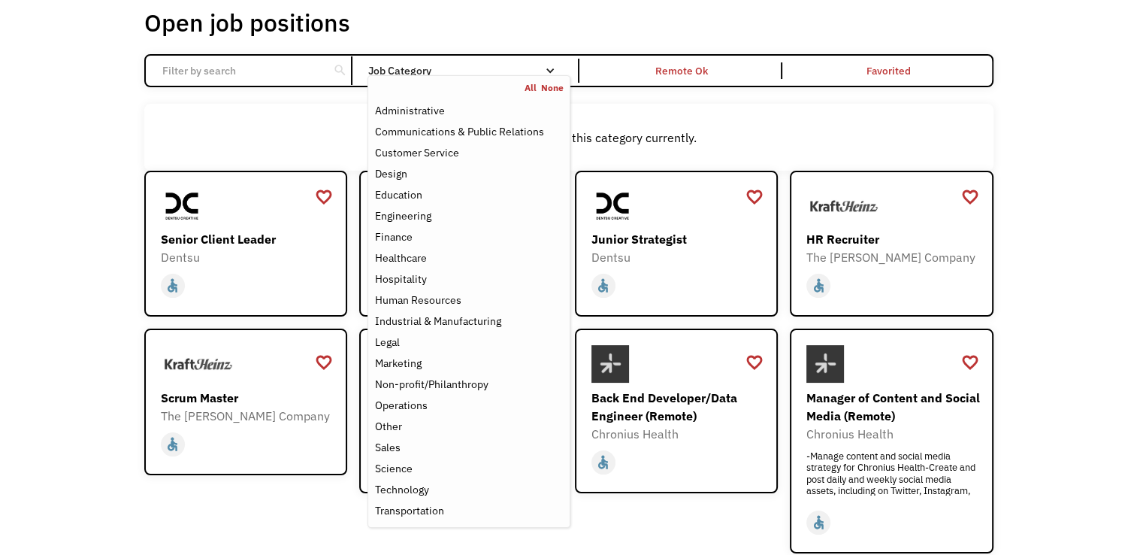
scroll to position [90, 0]
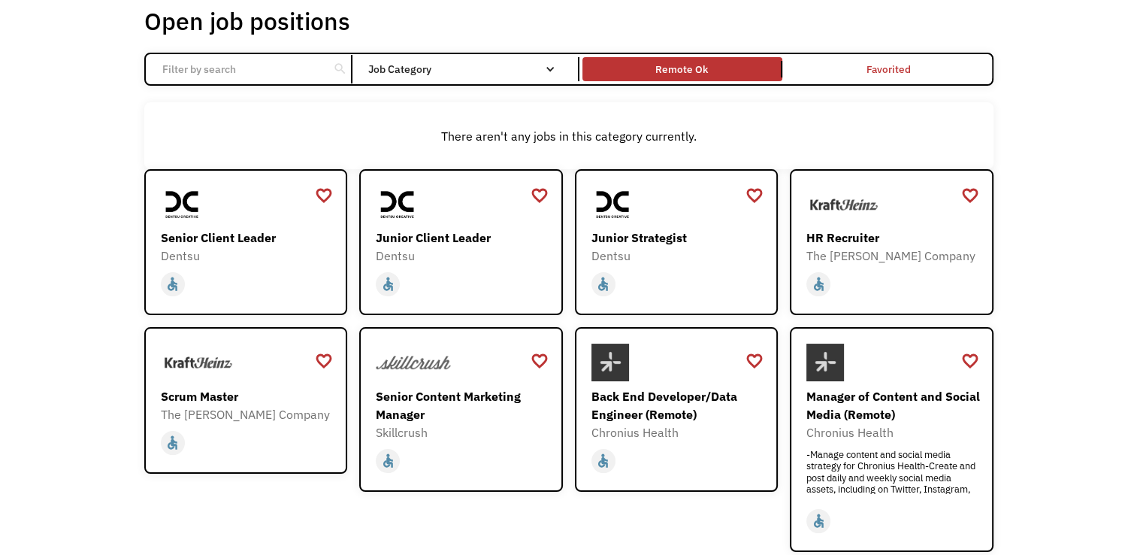
click at [747, 59] on link "Remote Ok" at bounding box center [683, 69] width 206 height 30
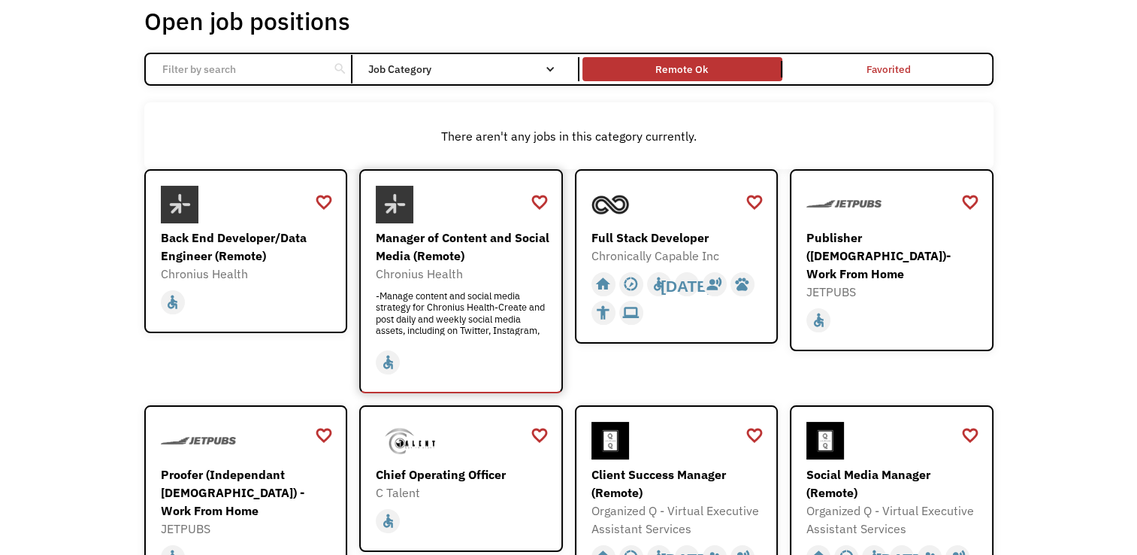
click at [419, 241] on div "Manager of Content and Social Media (Remote)" at bounding box center [463, 246] width 174 height 36
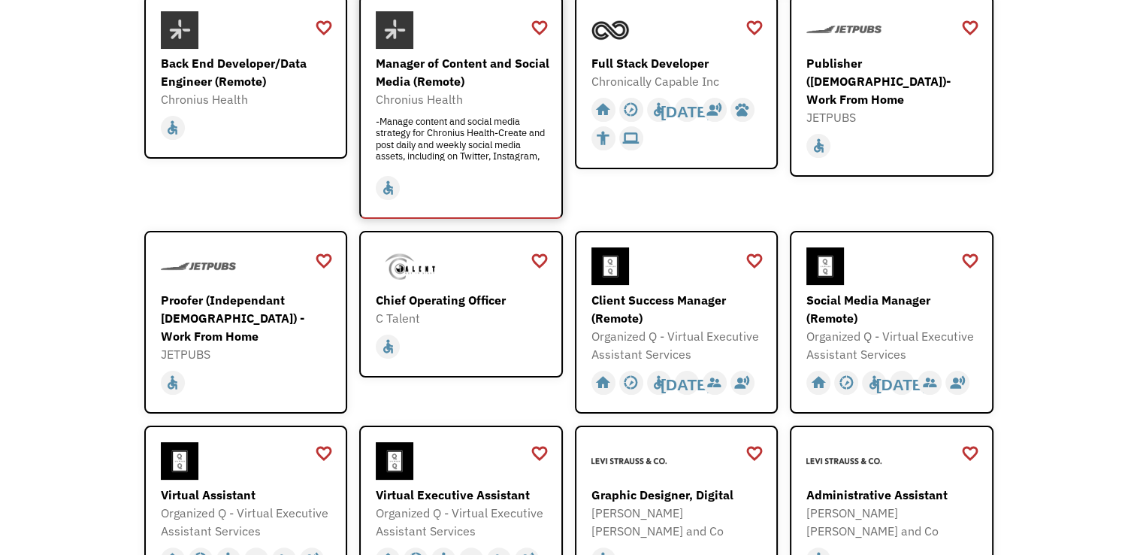
scroll to position [271, 0]
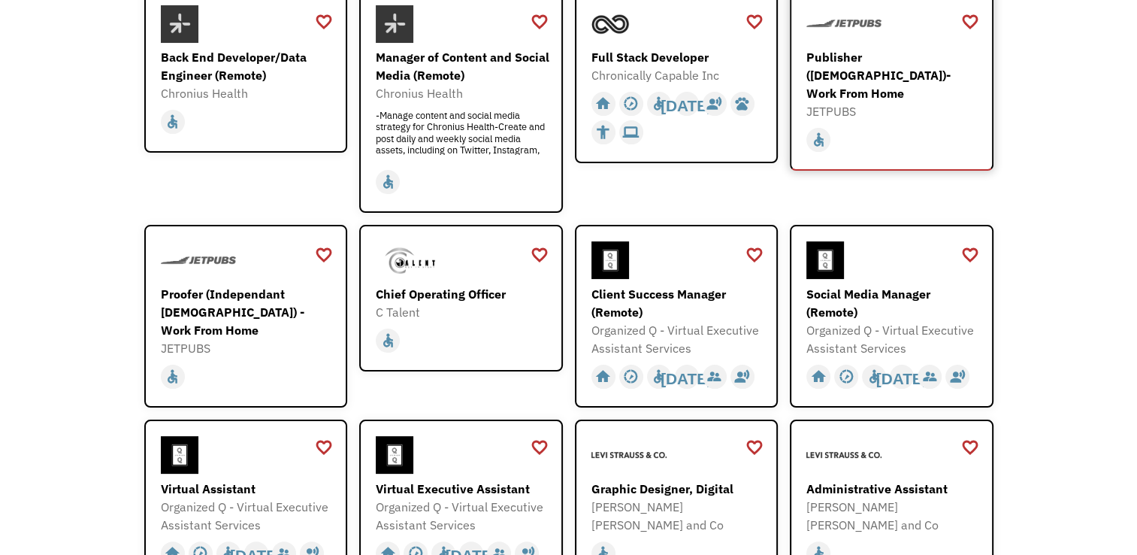
click at [856, 71] on div "Publisher ([DEMOGRAPHIC_DATA])- Work From Home" at bounding box center [894, 75] width 174 height 54
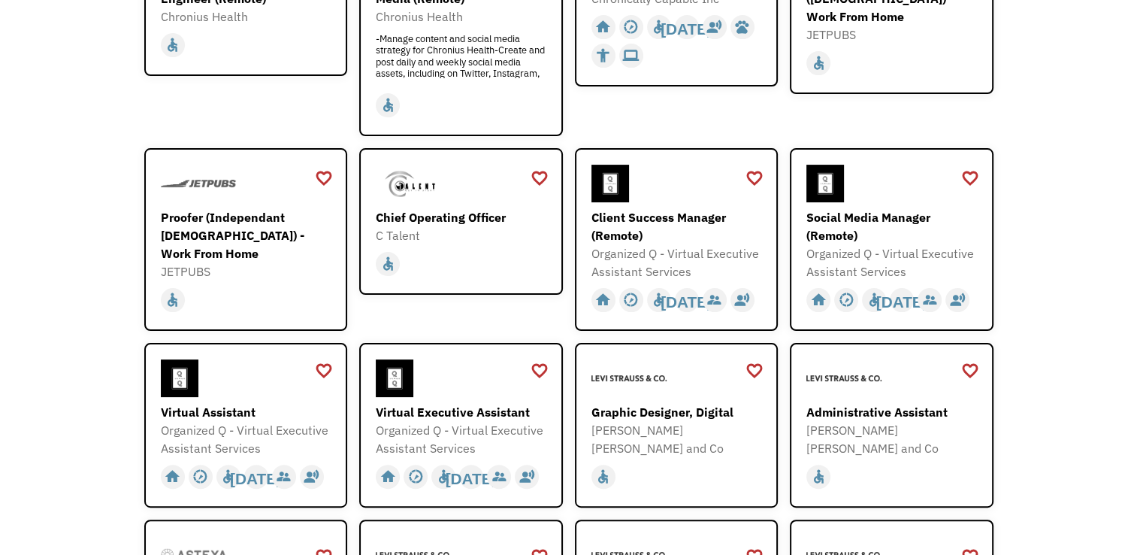
scroll to position [511, 0]
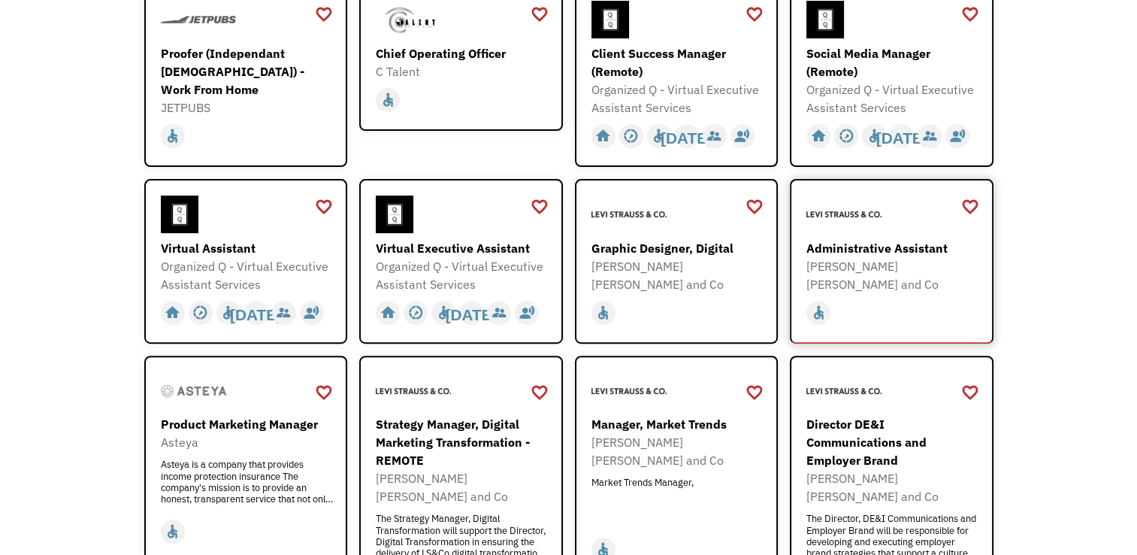
click at [858, 254] on div "Administrative Assistant" at bounding box center [894, 248] width 174 height 18
drag, startPoint x: 725, startPoint y: 421, endPoint x: 698, endPoint y: 431, distance: 28.1
click at [698, 431] on div "Manager, Market Trends" at bounding box center [679, 424] width 174 height 18
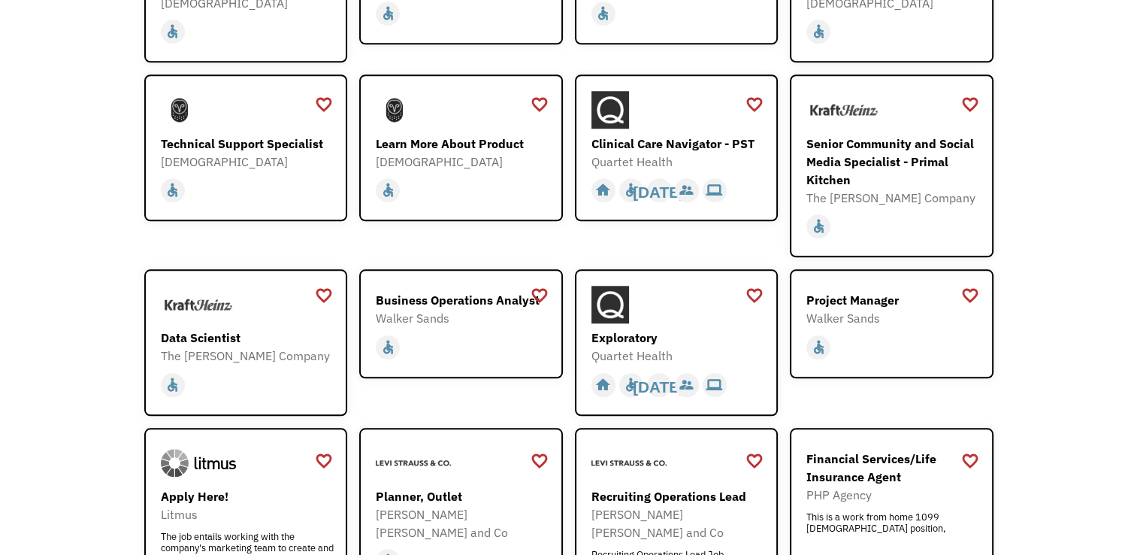
scroll to position [1473, 0]
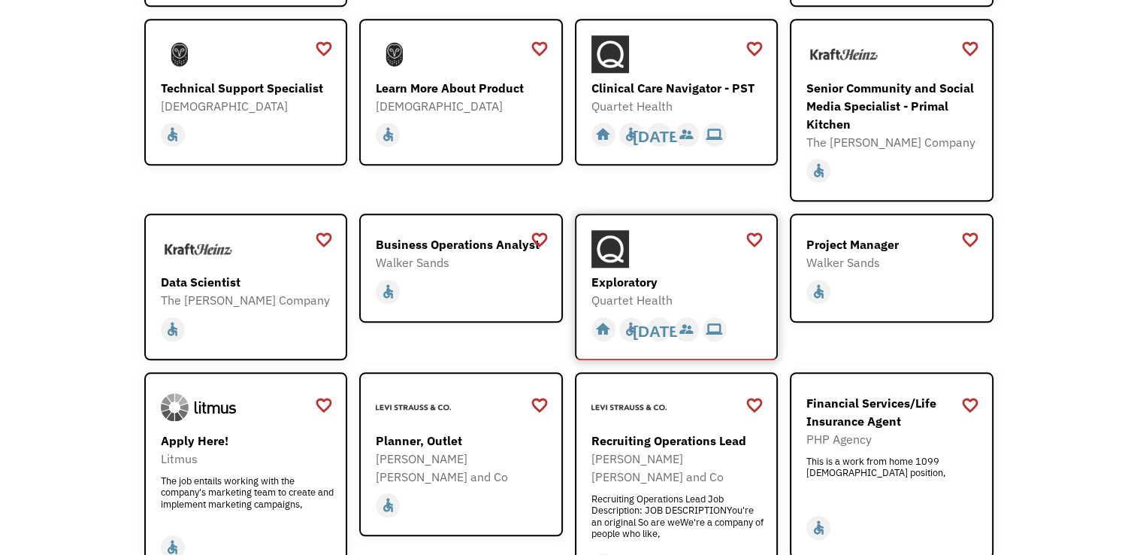
click at [645, 273] on div "Exploratory" at bounding box center [679, 282] width 174 height 18
click at [256, 398] on div at bounding box center [248, 408] width 174 height 38
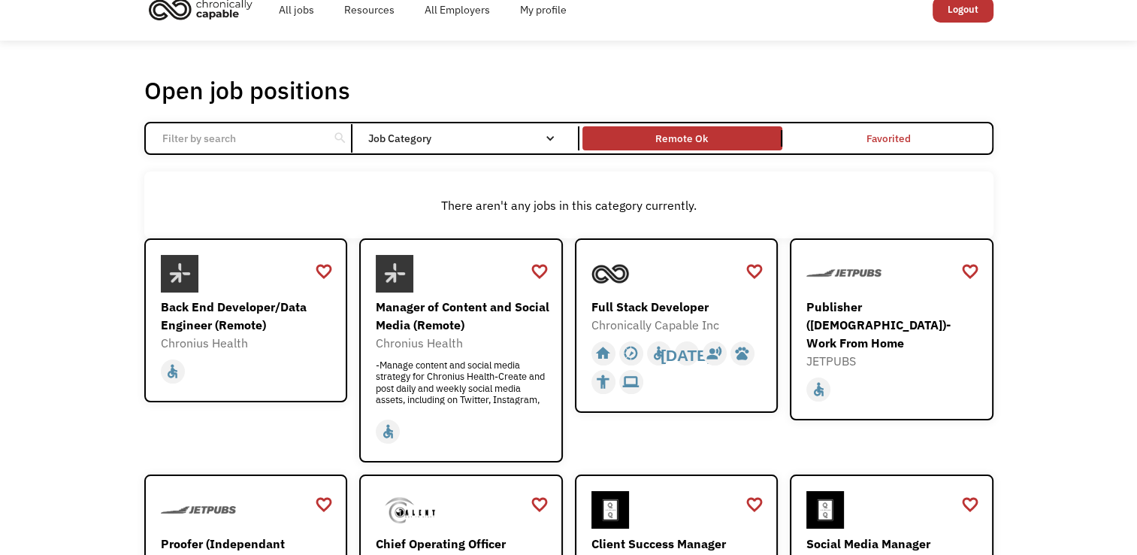
scroll to position [0, 0]
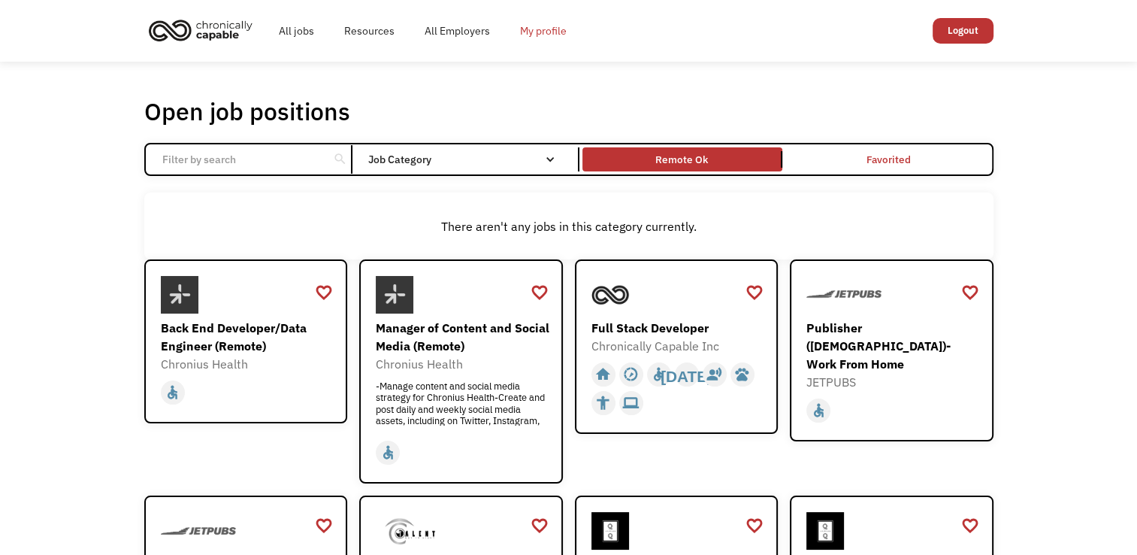
click at [554, 33] on link "My profile" at bounding box center [543, 31] width 77 height 48
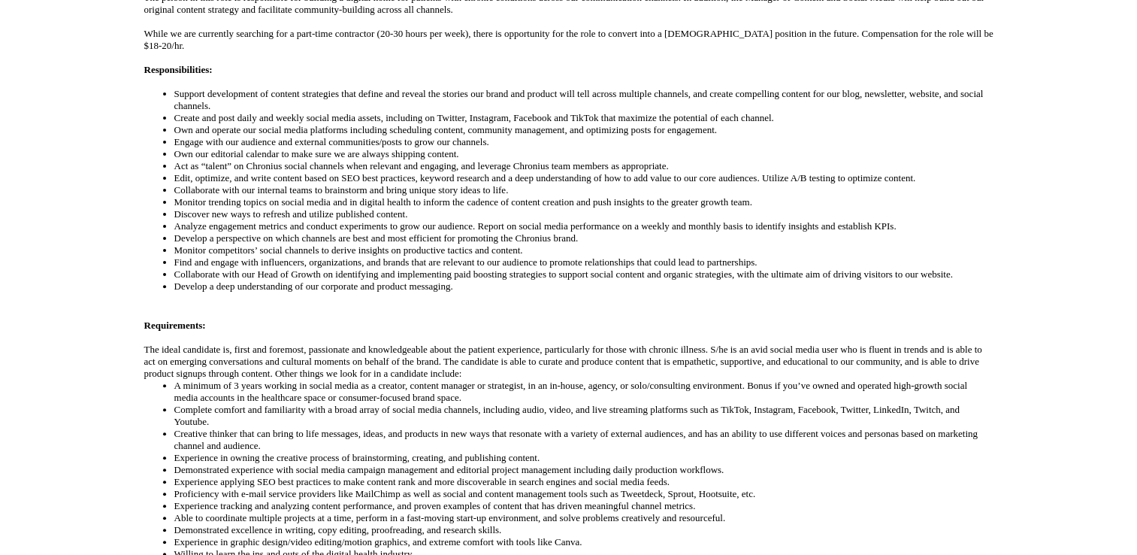
scroll to position [490, 0]
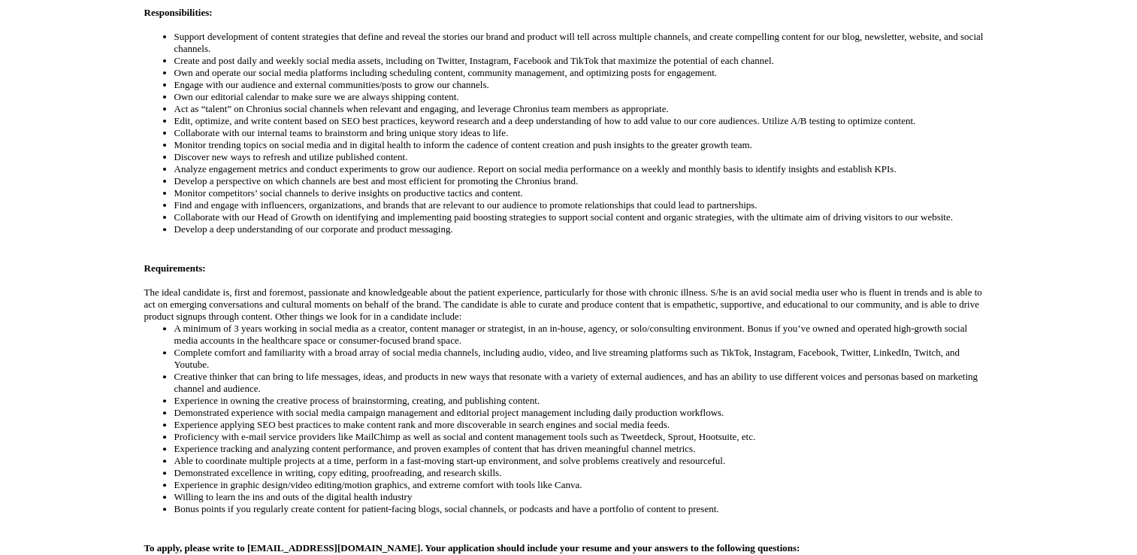
drag, startPoint x: 1134, startPoint y: 272, endPoint x: 1136, endPoint y: 299, distance: 27.2
click at [1136, 299] on div "Job Description Filter using keywords Search Role: Chronius is looking for a Ma…" at bounding box center [568, 286] width 1137 height 948
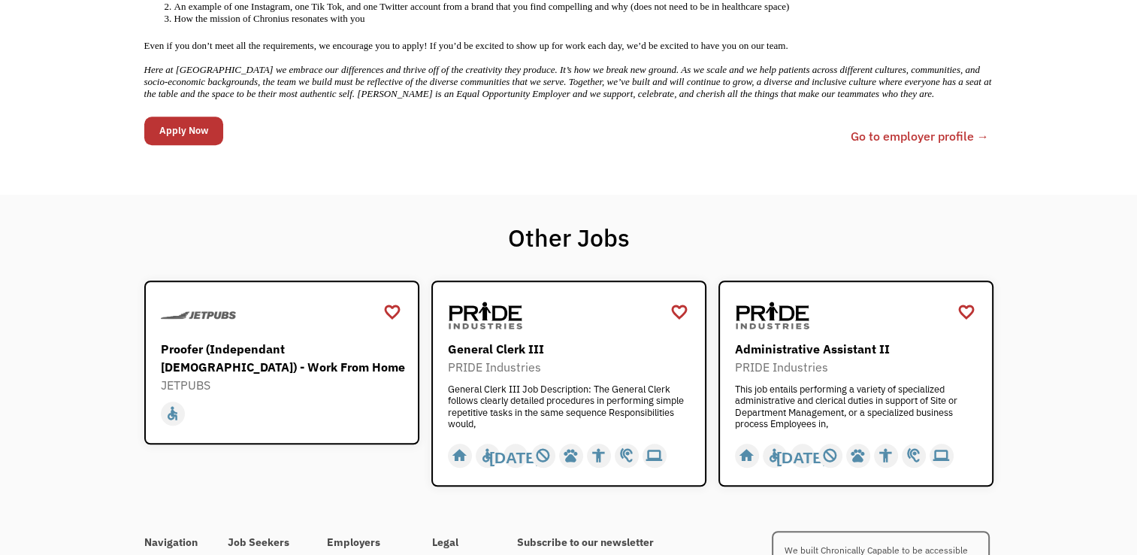
scroll to position [1155, 0]
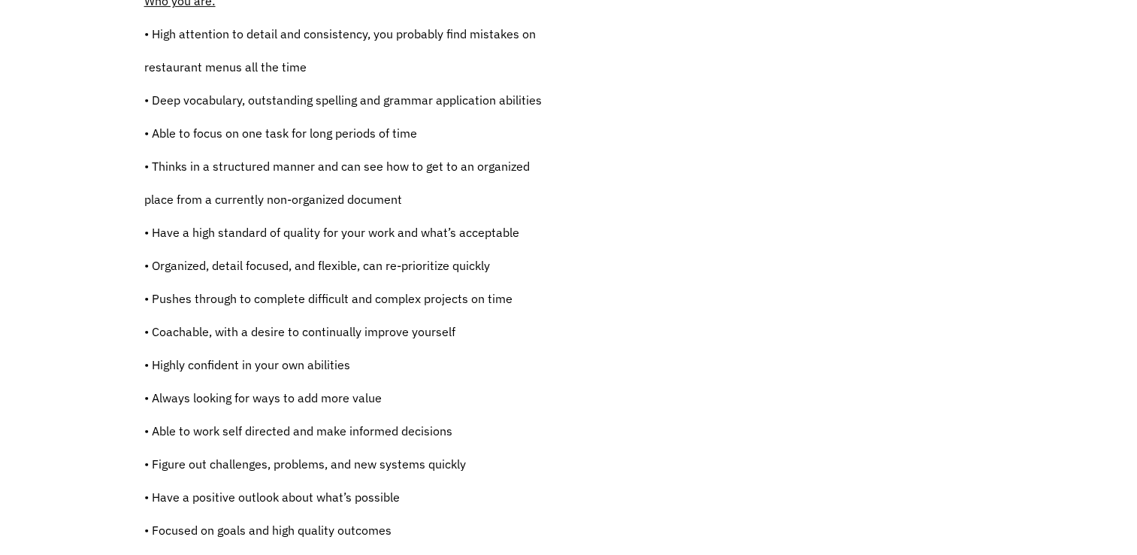
scroll to position [1267, 0]
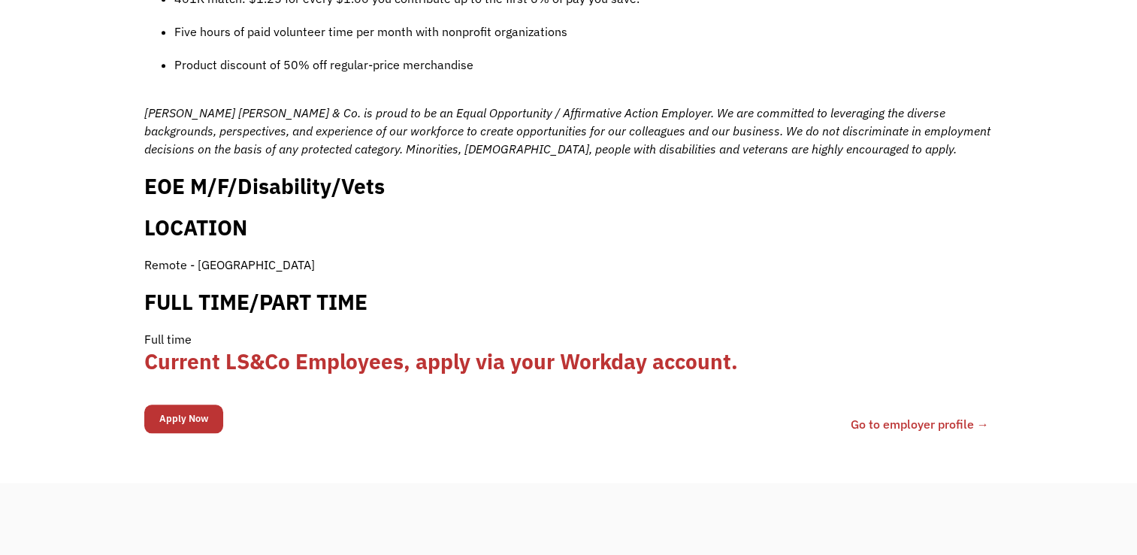
scroll to position [1440, 0]
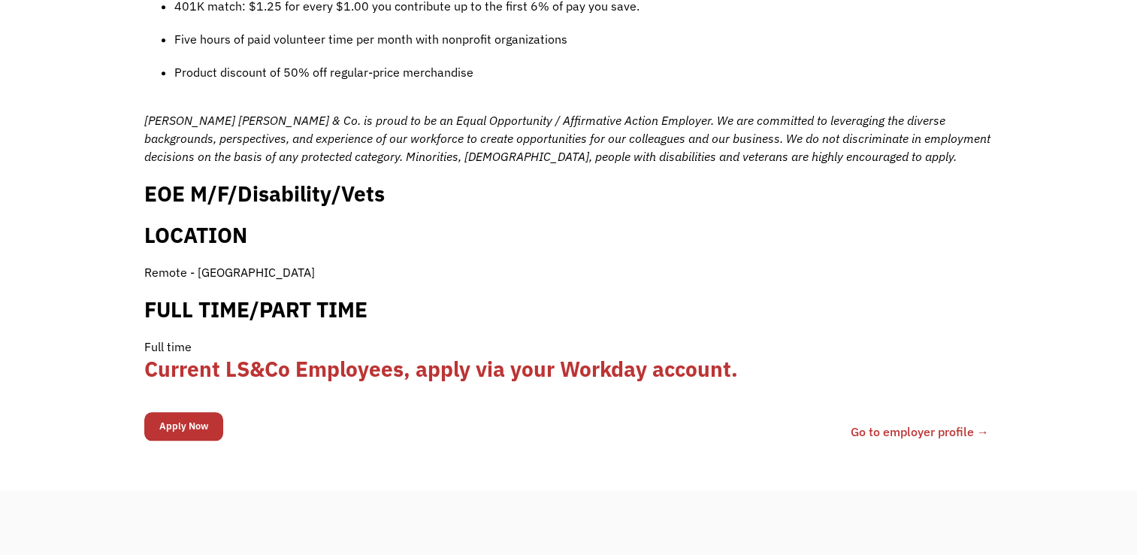
click at [210, 412] on input "Apply Now" at bounding box center [183, 426] width 79 height 29
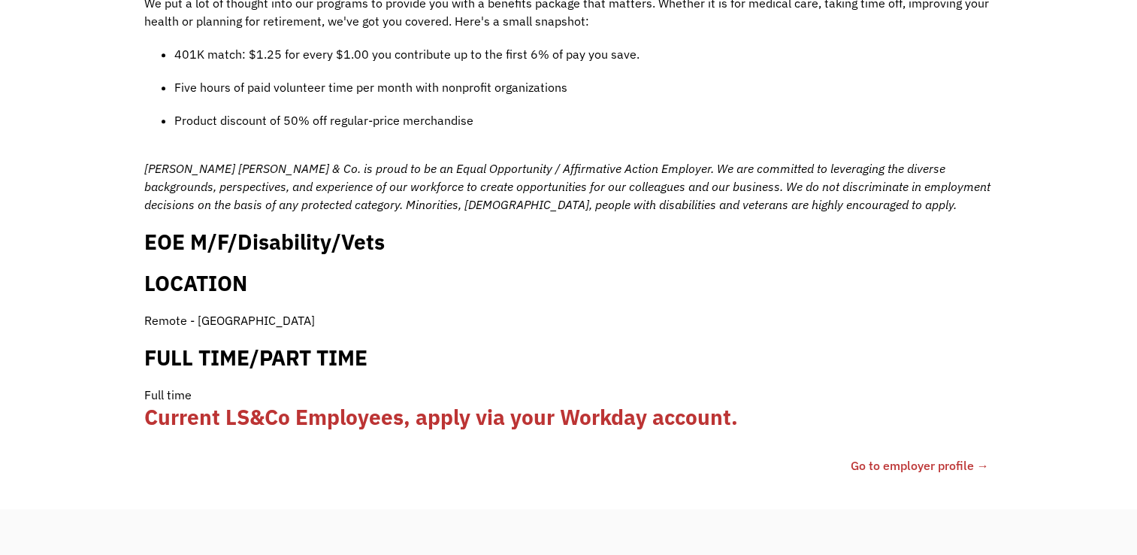
scroll to position [1488, 0]
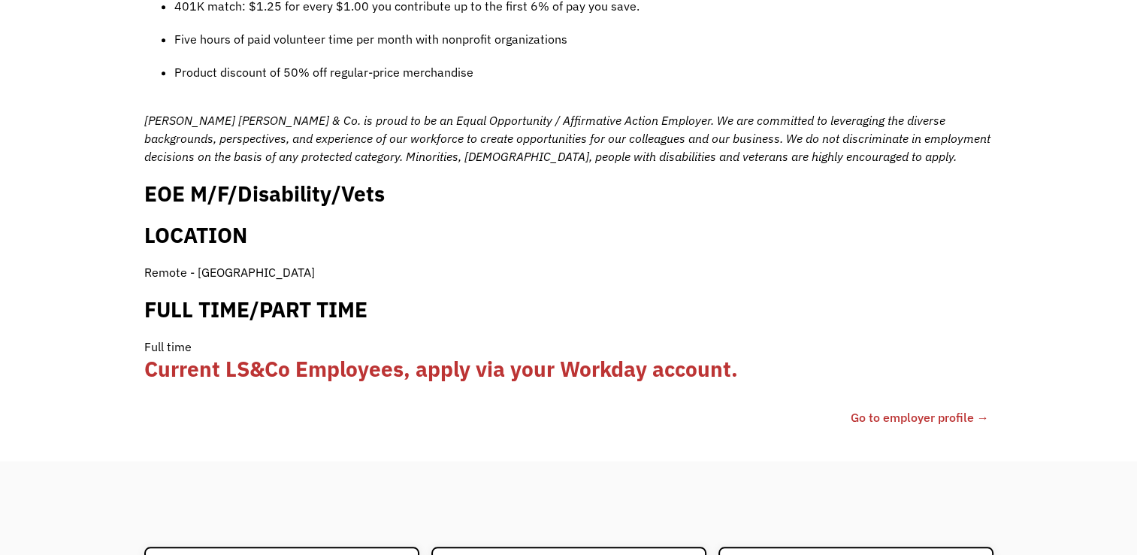
click at [944, 408] on link "Go to employer profile →" at bounding box center [920, 417] width 138 height 18
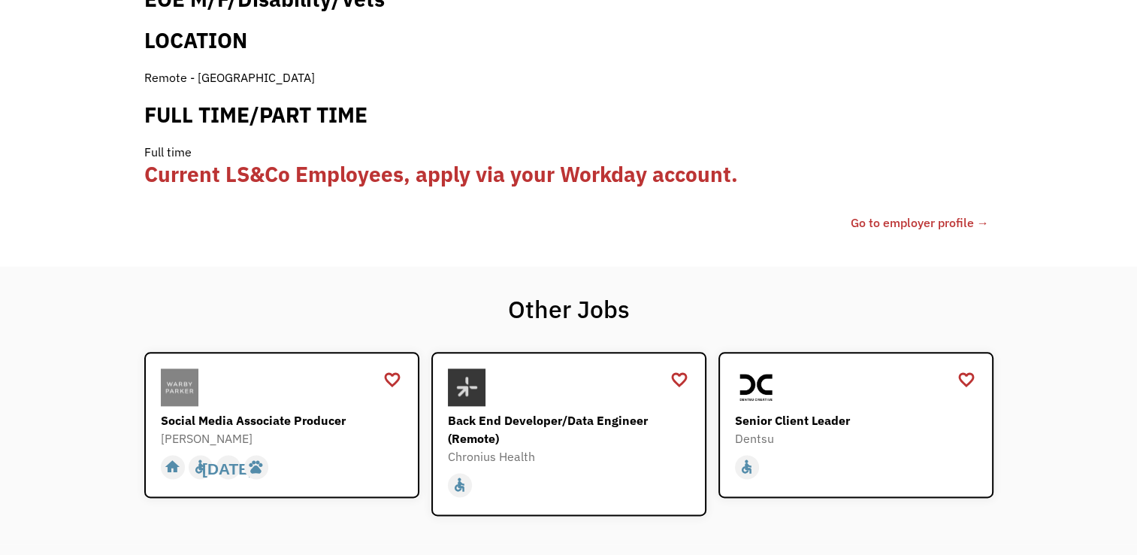
scroll to position [1729, 0]
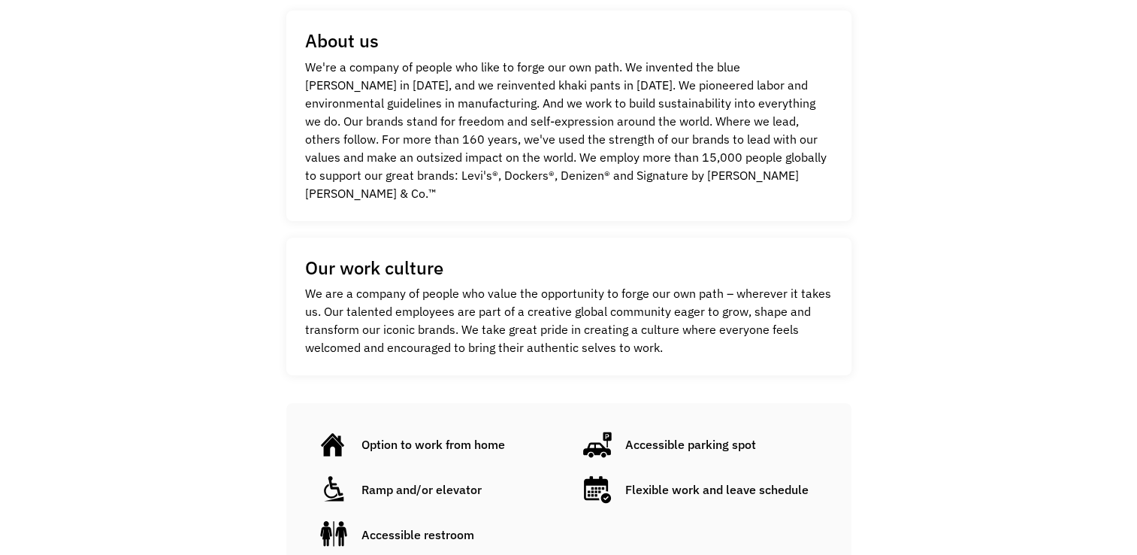
scroll to position [970, 0]
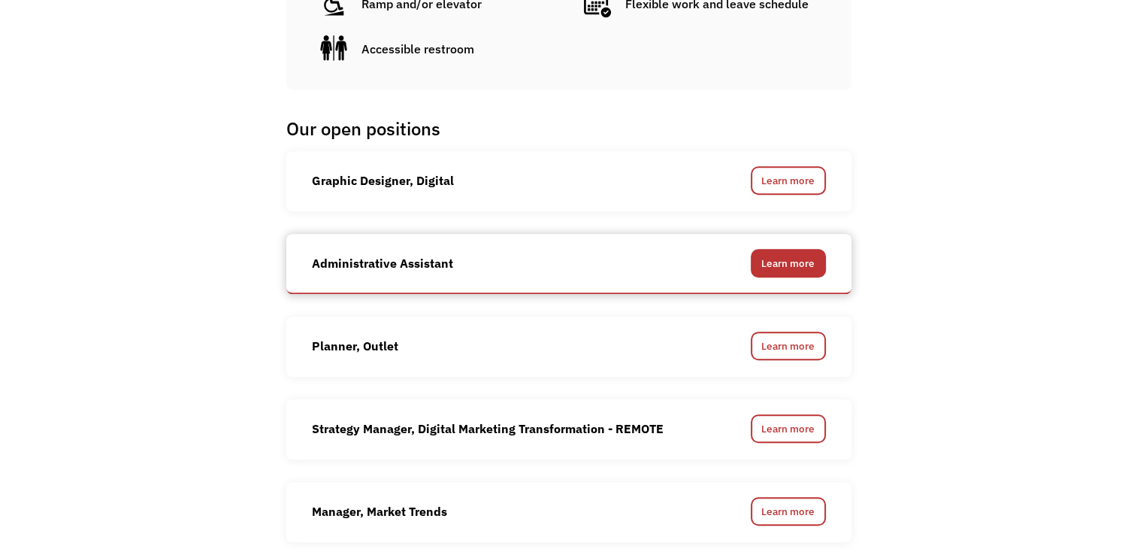
click at [810, 249] on link "Learn more" at bounding box center [788, 263] width 75 height 29
click at [779, 249] on link "Learn more" at bounding box center [788, 263] width 75 height 29
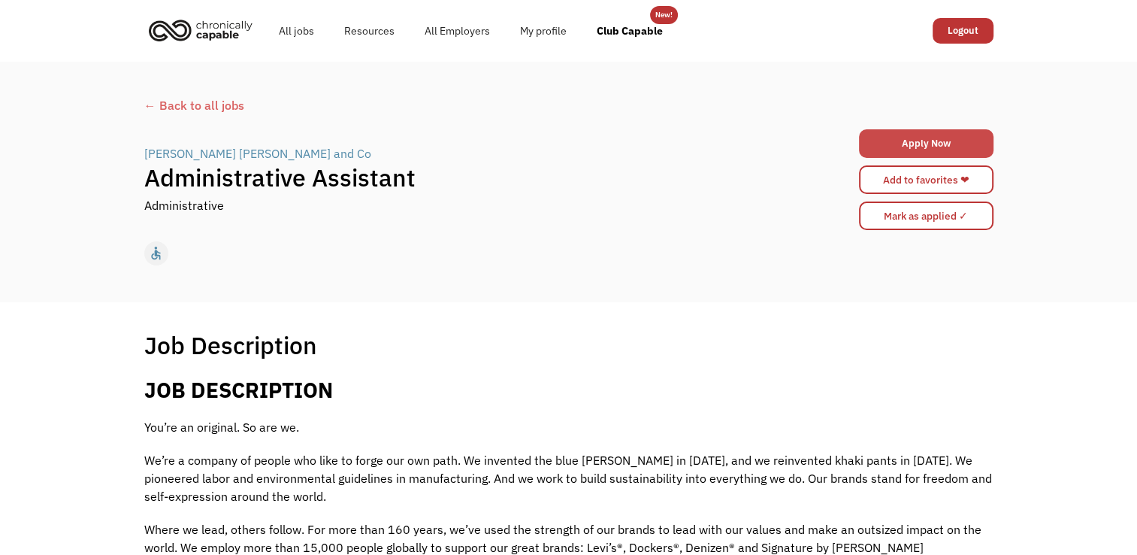
click at [935, 150] on link "Apply Now" at bounding box center [926, 143] width 135 height 29
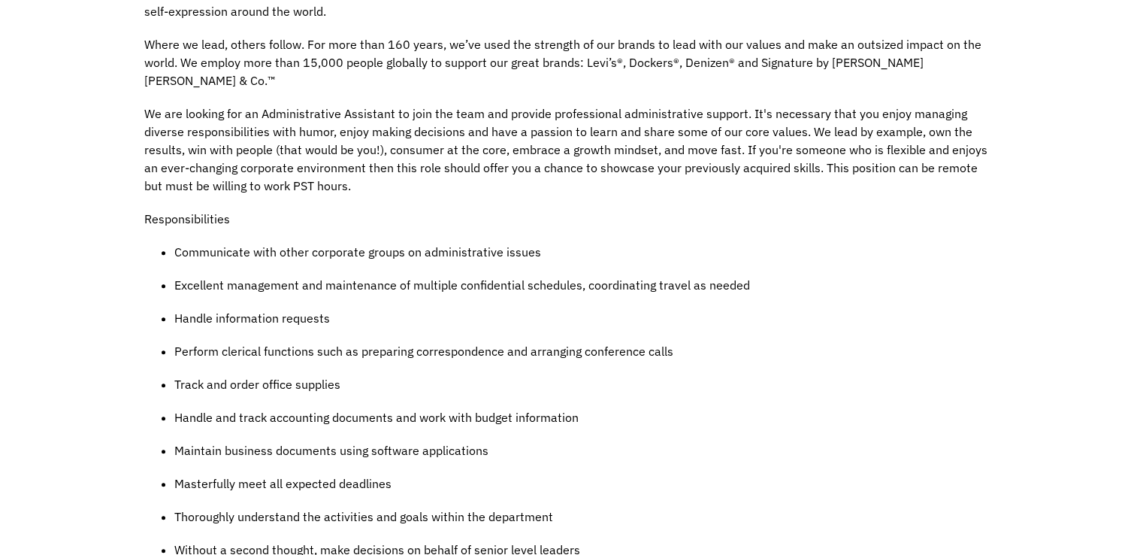
scroll to position [970, 0]
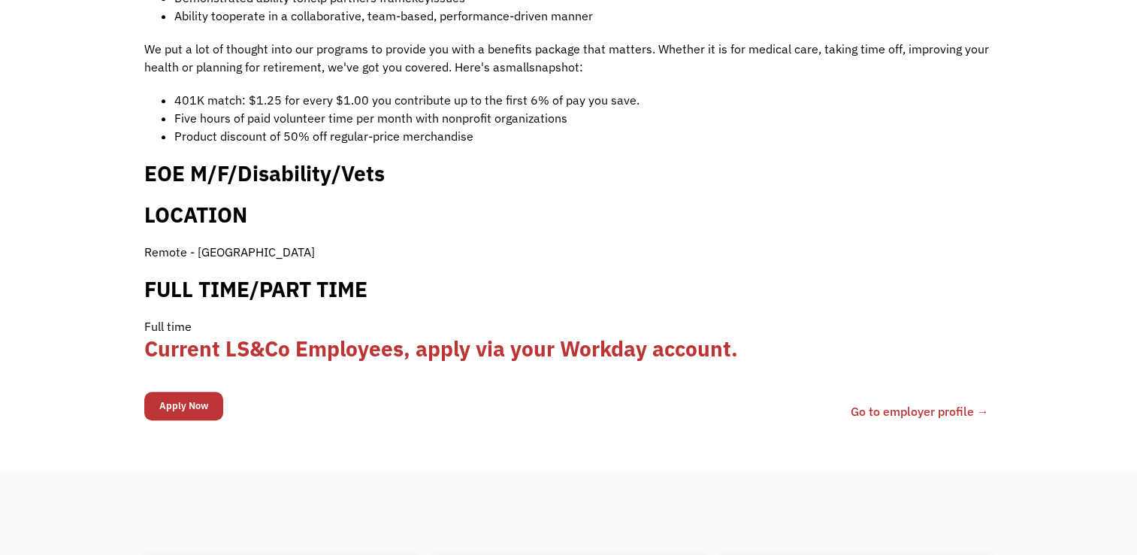
scroll to position [1092, 0]
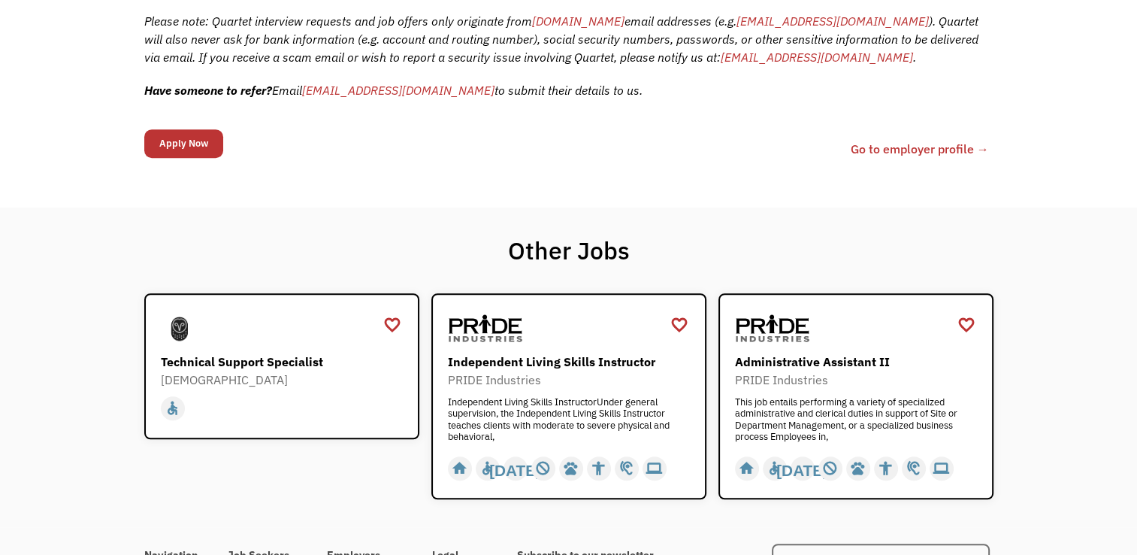
scroll to position [361, 0]
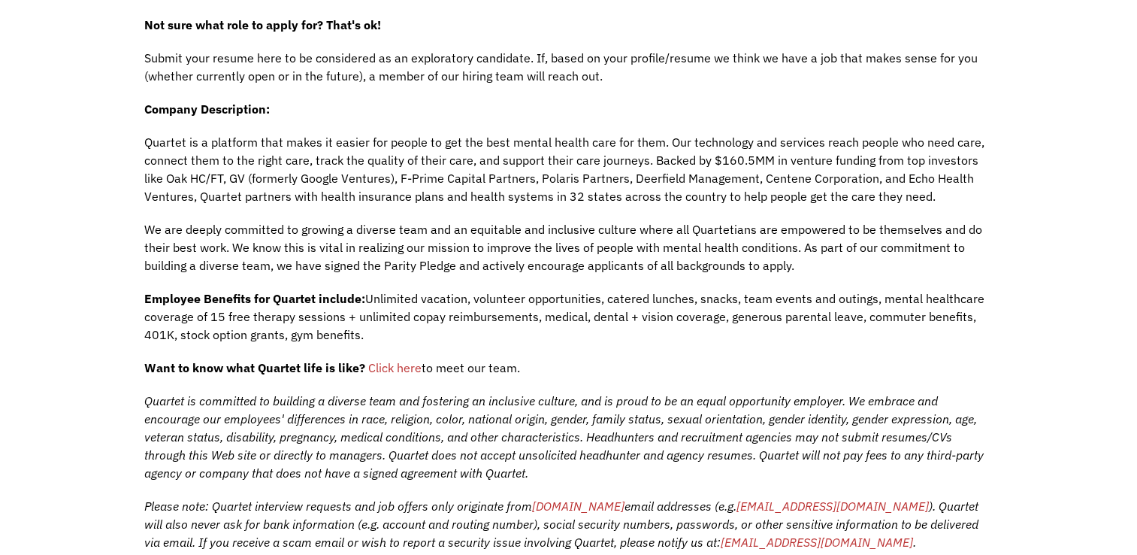
click at [395, 365] on span "Click here" at bounding box center [394, 367] width 53 height 15
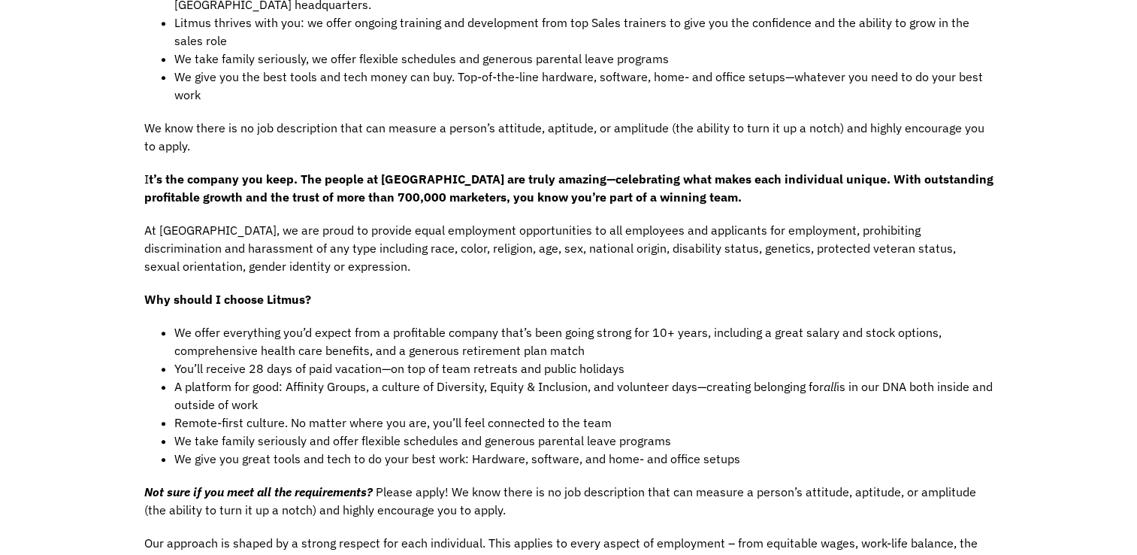
scroll to position [1455, 0]
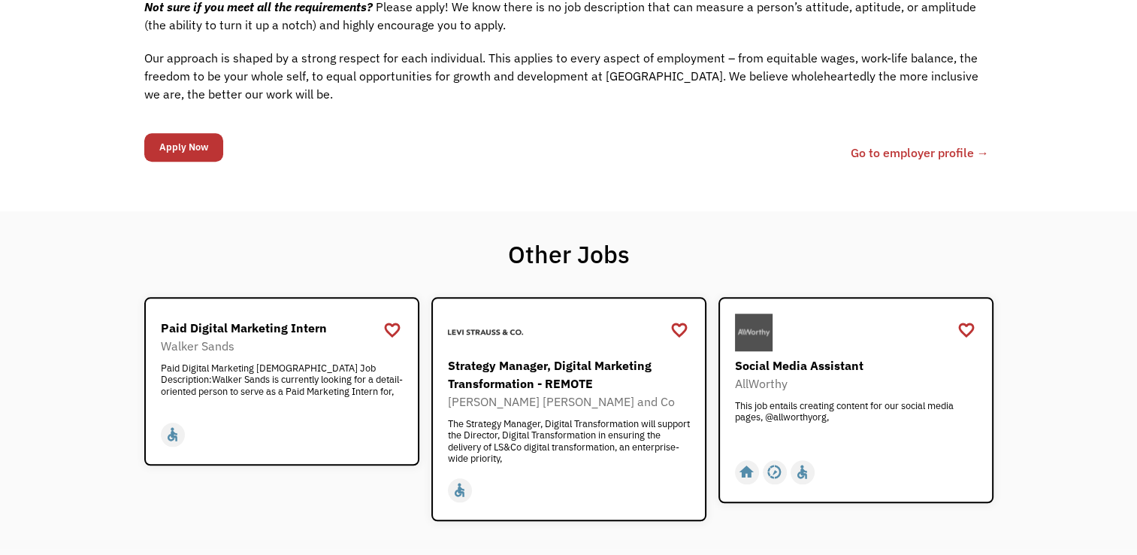
click at [911, 144] on link "Go to employer profile →" at bounding box center [920, 153] width 138 height 18
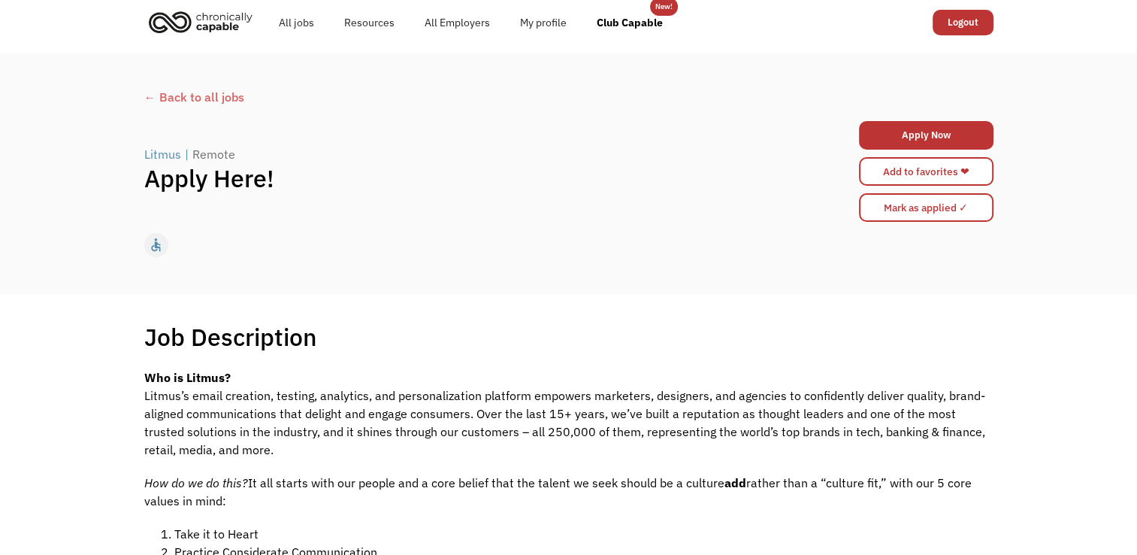
scroll to position [0, 0]
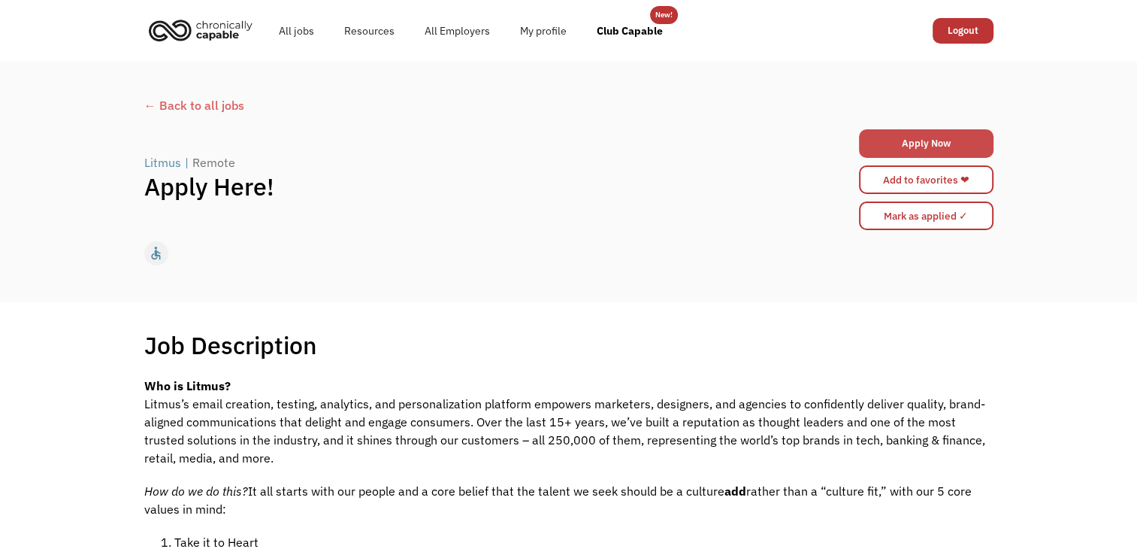
click at [977, 138] on link "Apply Now" at bounding box center [926, 143] width 135 height 29
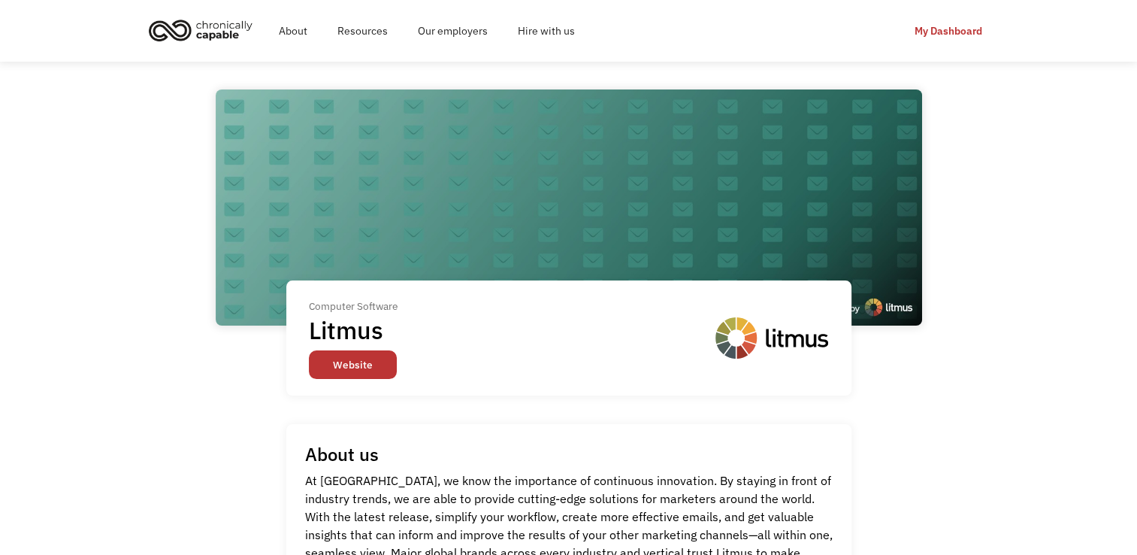
click at [362, 355] on link "Website" at bounding box center [353, 364] width 88 height 29
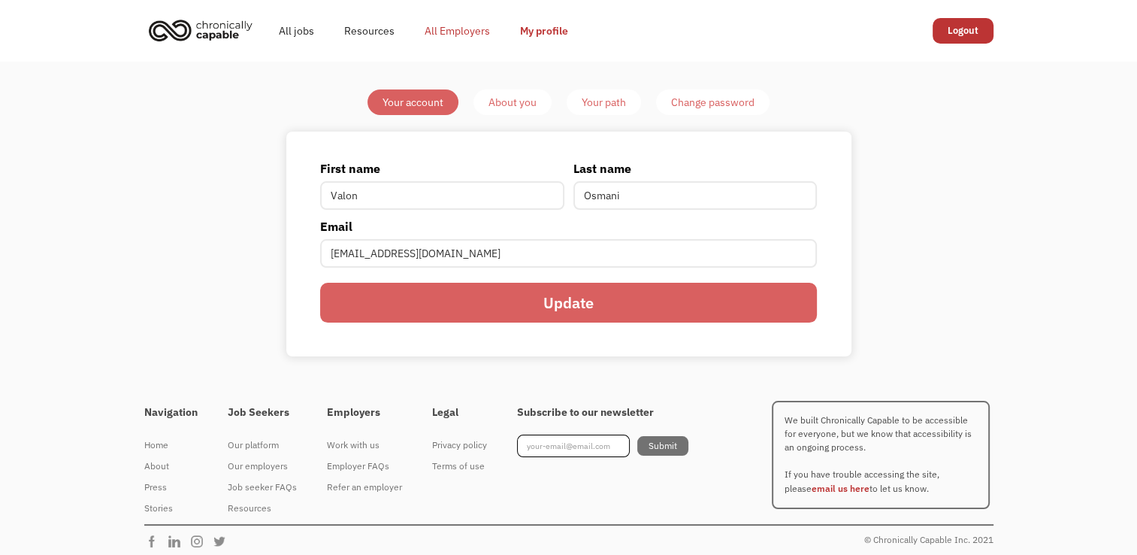
click at [479, 29] on link "All Employers" at bounding box center [457, 31] width 95 height 48
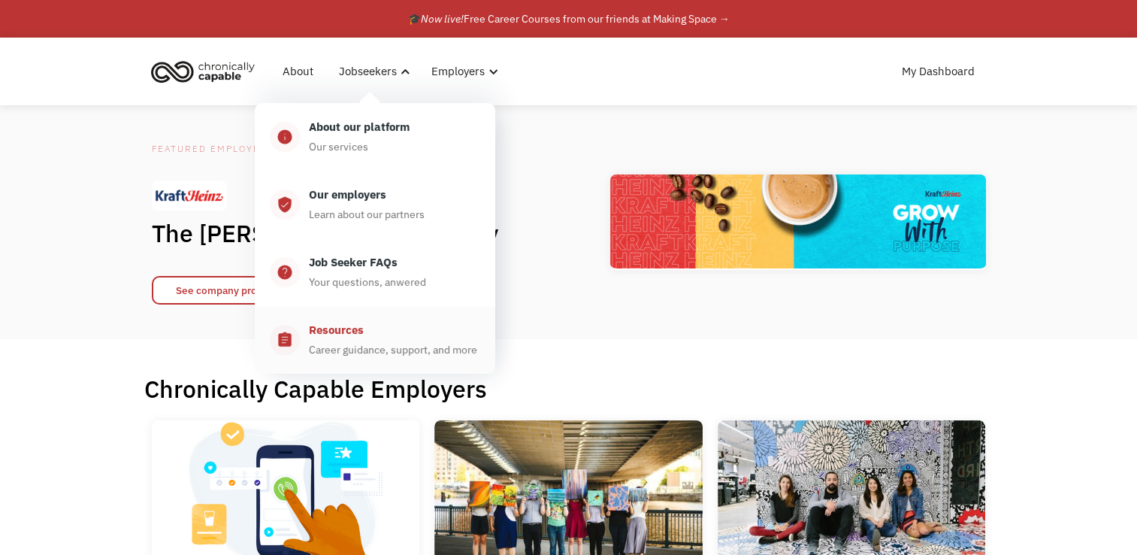
click at [384, 341] on div "Career guidance, support, and more" at bounding box center [393, 349] width 168 height 18
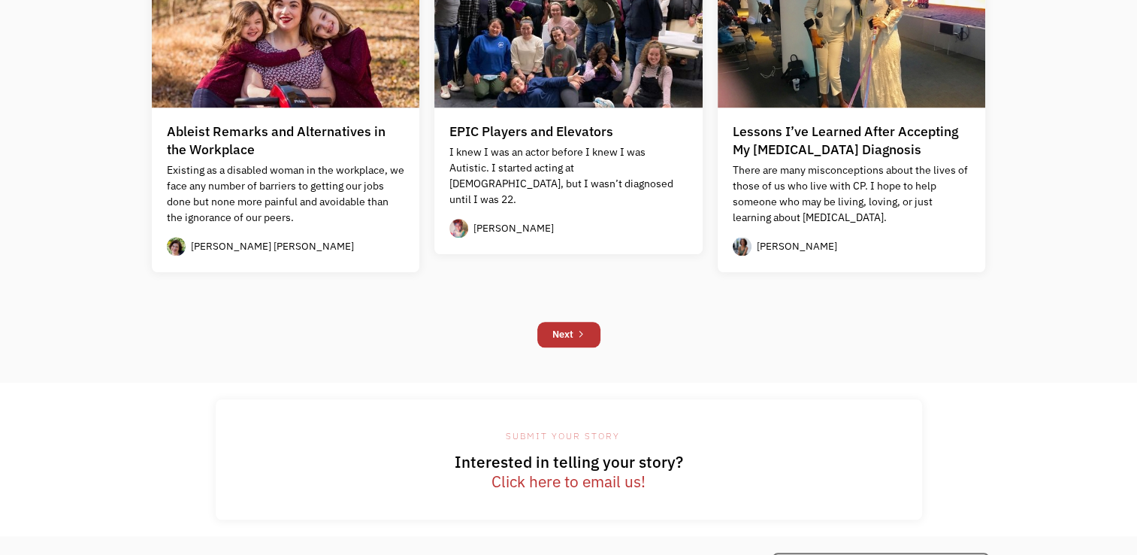
scroll to position [1443, 0]
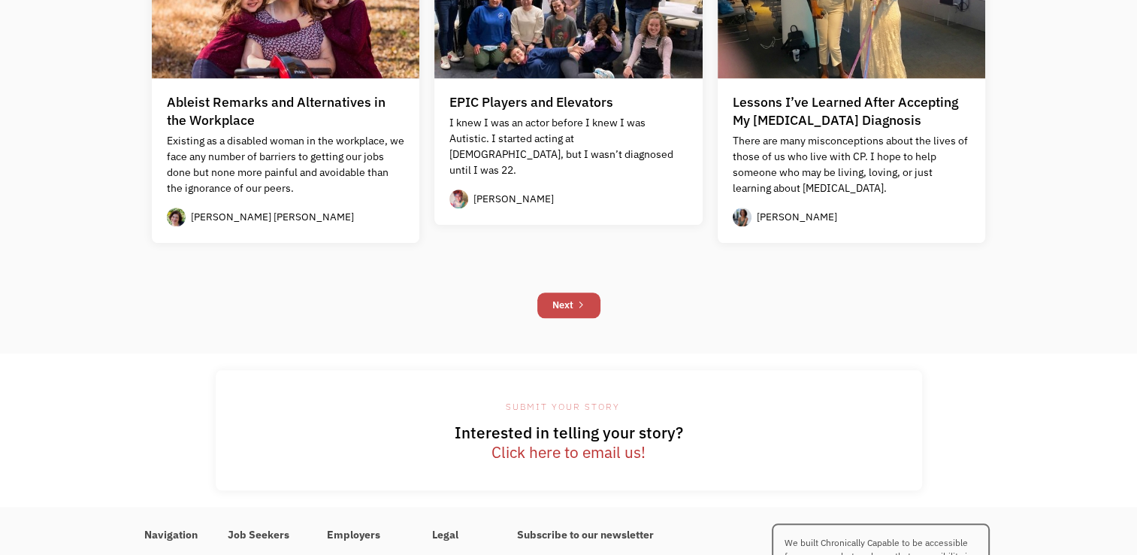
click at [577, 310] on link "Next" at bounding box center [568, 305] width 63 height 26
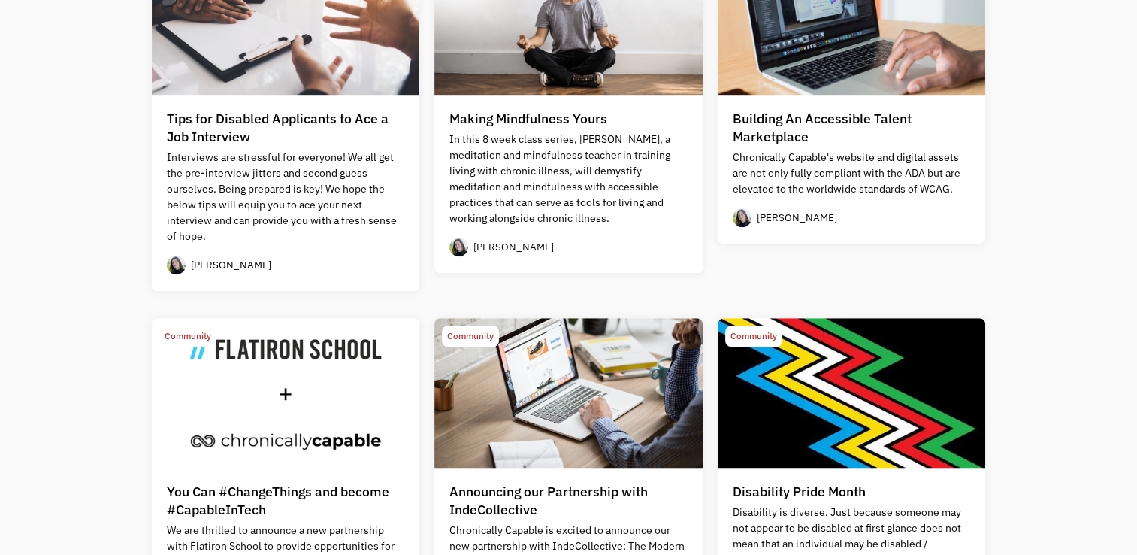
scroll to position [1455, 0]
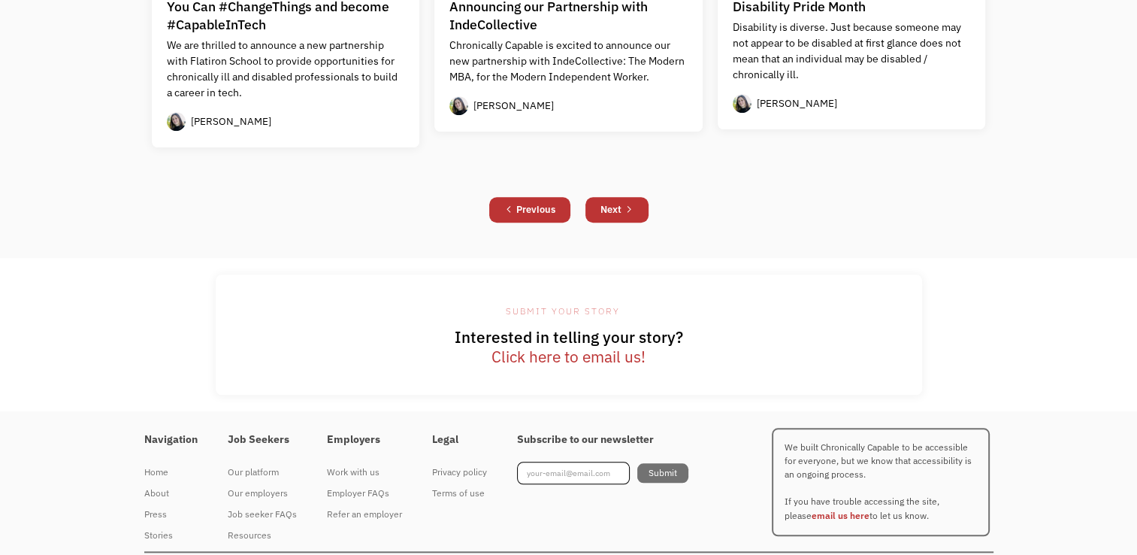
click at [595, 356] on link "Click here to email us!" at bounding box center [569, 357] width 154 height 20
click at [350, 471] on div "Work with us" at bounding box center [364, 472] width 75 height 18
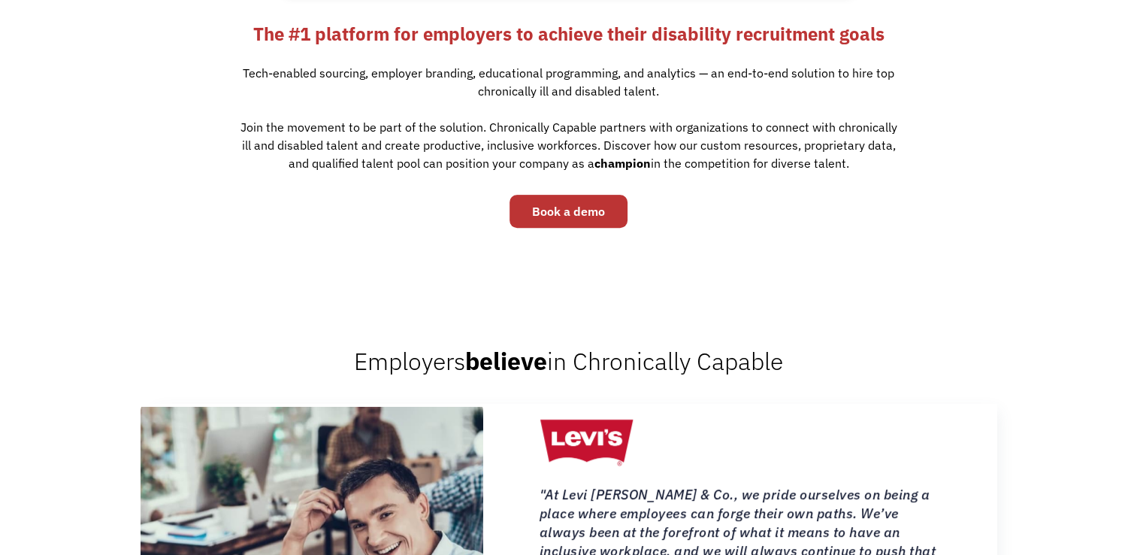
scroll to position [970, 0]
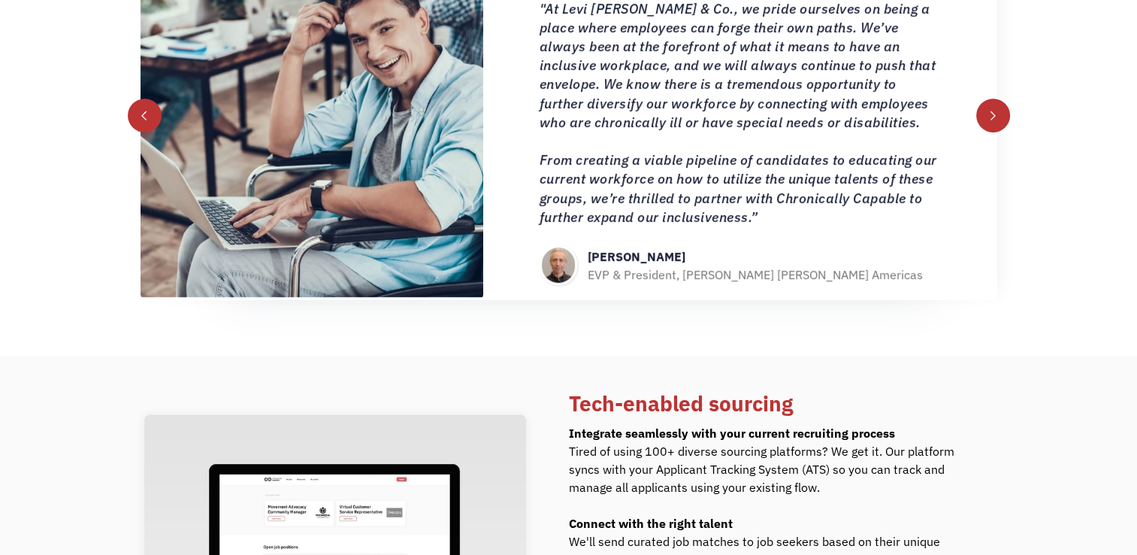
drag, startPoint x: 1148, startPoint y: 270, endPoint x: 1133, endPoint y: 167, distance: 104.0
click at [1133, 167] on div "Employers believe in Chronically Capable Fahed Al Essa Co-founder, Mayv “Chroni…" at bounding box center [568, 80] width 1137 height 551
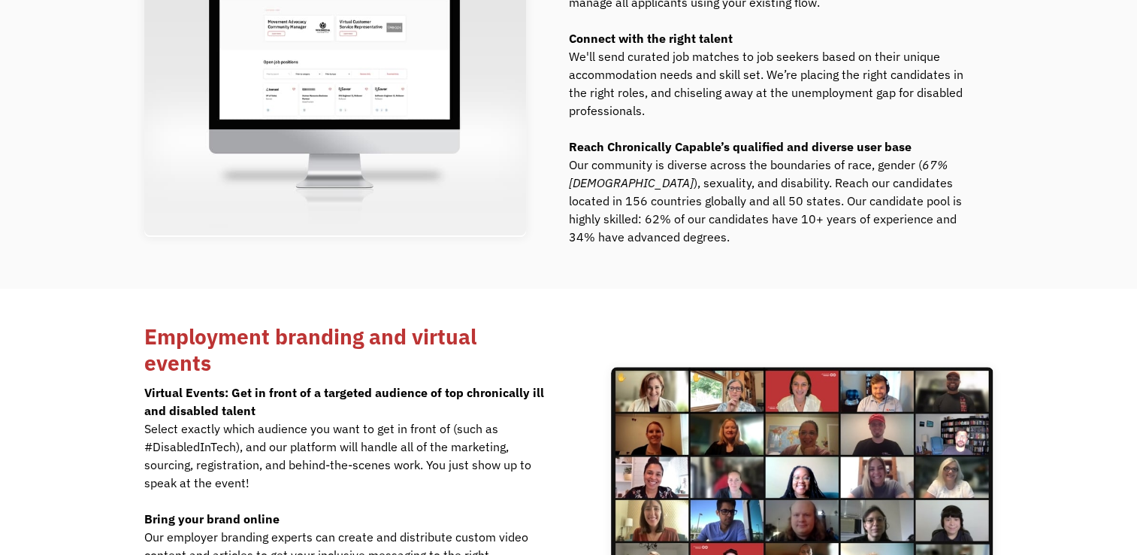
scroll to position [1941, 0]
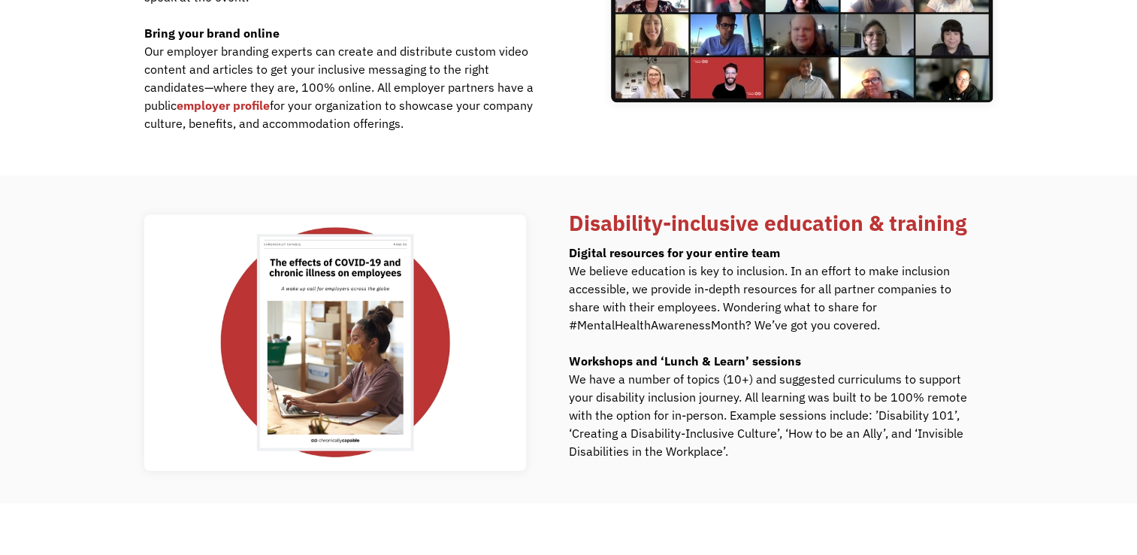
click at [1047, 351] on div "Disability-inclusive education & training Digital resources for your entire tea…" at bounding box center [568, 339] width 1137 height 328
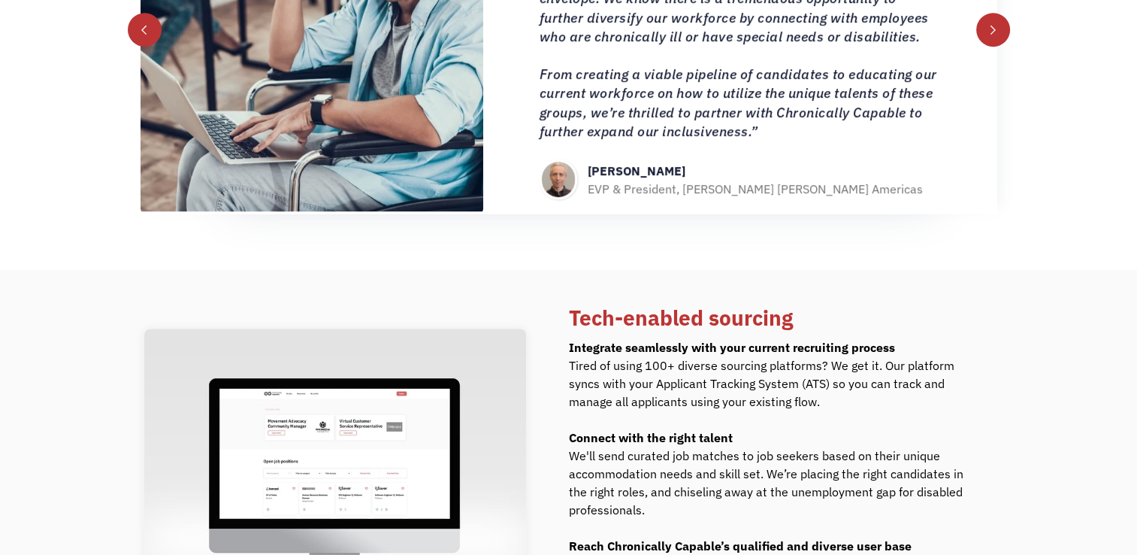
scroll to position [0, 0]
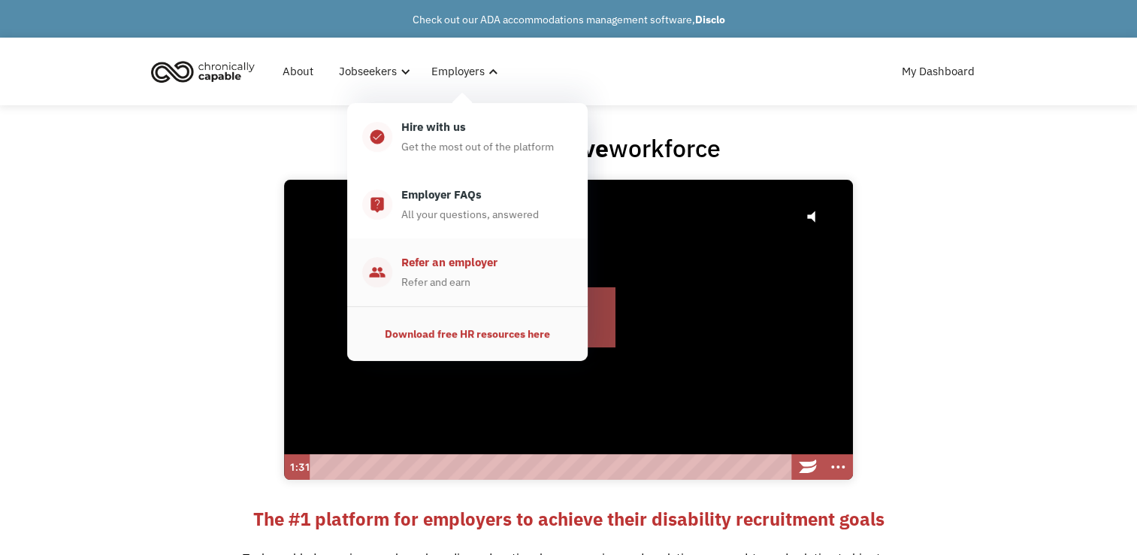
drag, startPoint x: 478, startPoint y: 283, endPoint x: 457, endPoint y: 274, distance: 22.9
click at [457, 274] on div "Refer and earn" at bounding box center [435, 282] width 69 height 18
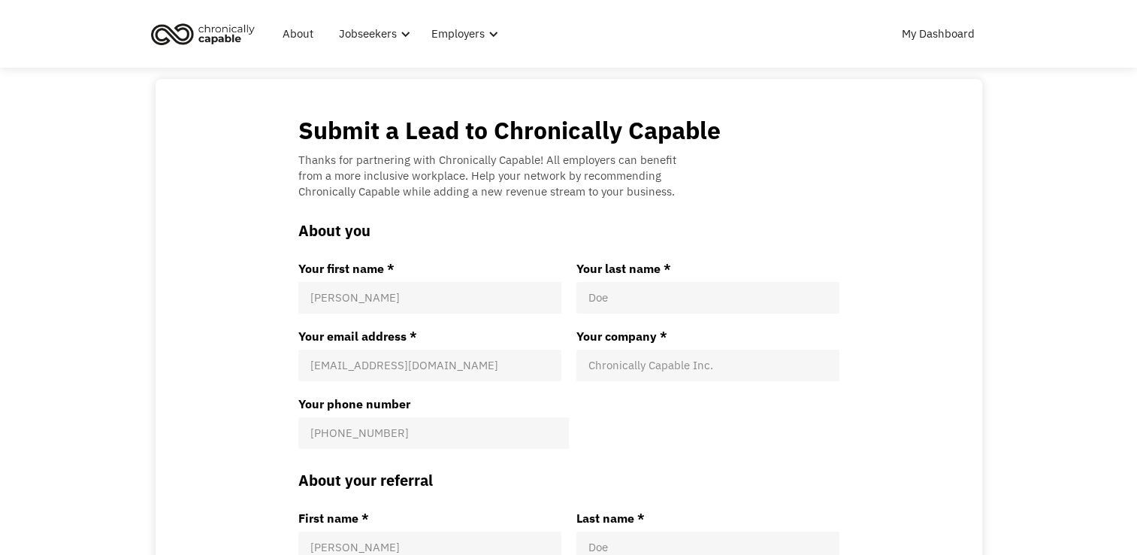
click at [460, 306] on div "[PERSON_NAME]" at bounding box center [429, 298] width 263 height 32
type input "Valon"
type input "Osmani"
type input "[PHONE_NUMBER]"
type input "Valon"
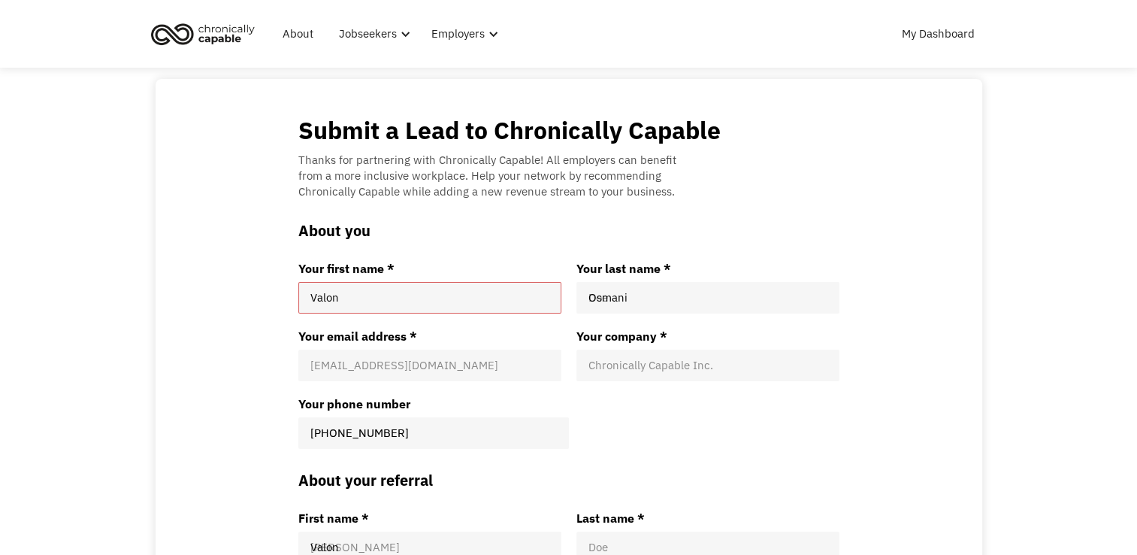
type input "Osmani"
type input "[EMAIL_ADDRESS][DOMAIN_NAME]"
type input "[PHONE_NUMBER]"
click at [403, 359] on input "Your email address *" at bounding box center [429, 365] width 239 height 15
type input "[EMAIL_ADDRESS][DOMAIN_NAME]"
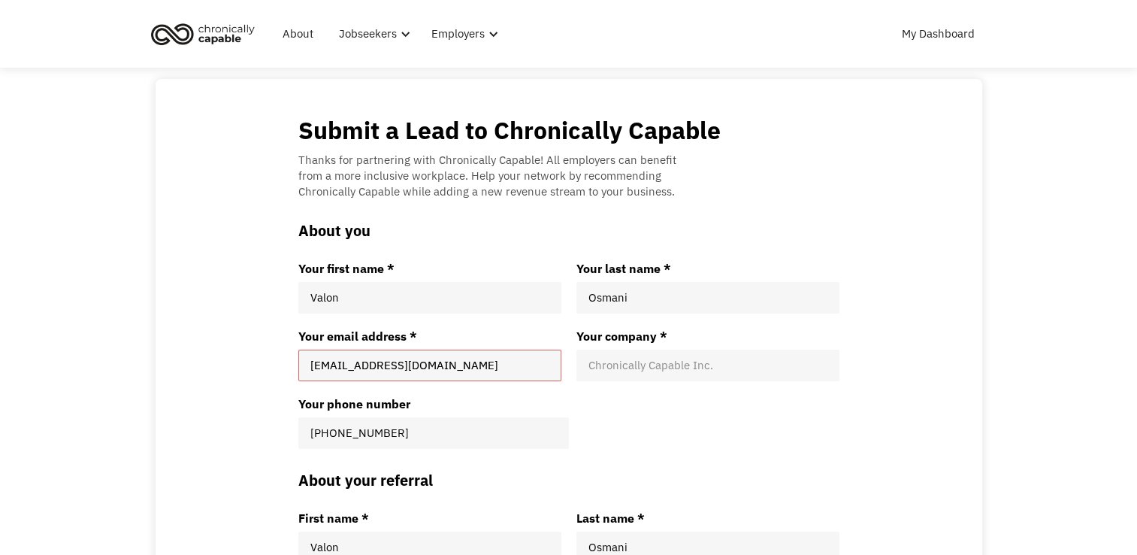
type input "Nettxio"
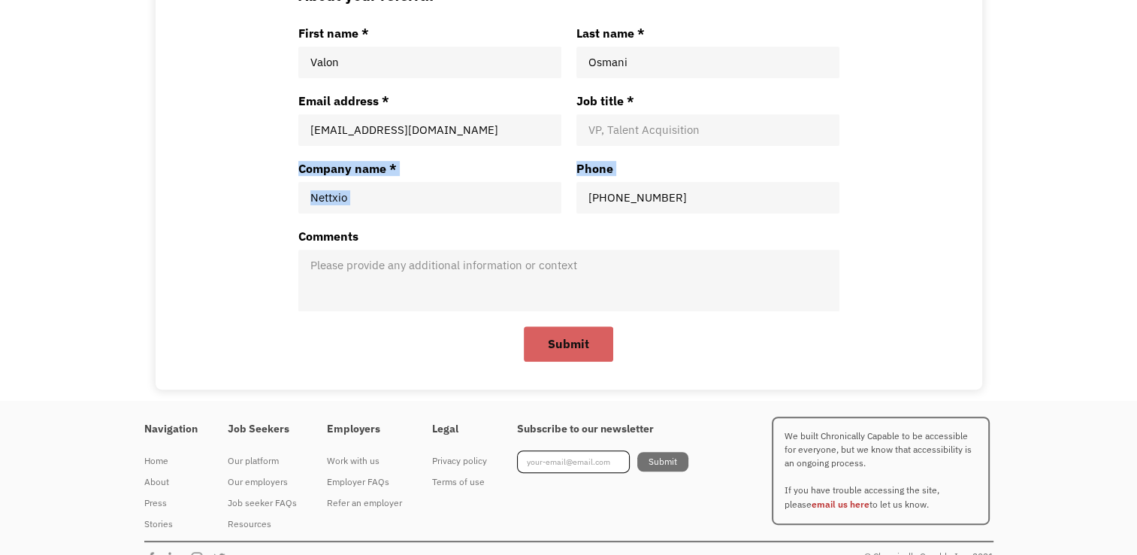
drag, startPoint x: 1035, startPoint y: 197, endPoint x: 767, endPoint y: 133, distance: 275.8
click at [767, 133] on input "Job title *" at bounding box center [708, 130] width 239 height 15
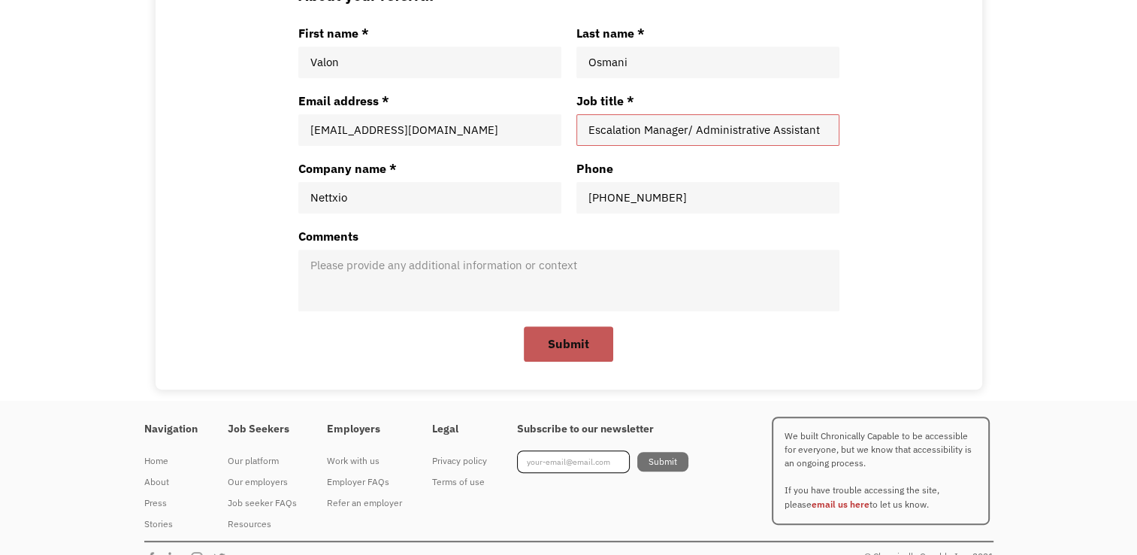
type input "Escalation Manager/ Administrative Assistant"
click at [595, 340] on span "Submit" at bounding box center [568, 344] width 86 height 32
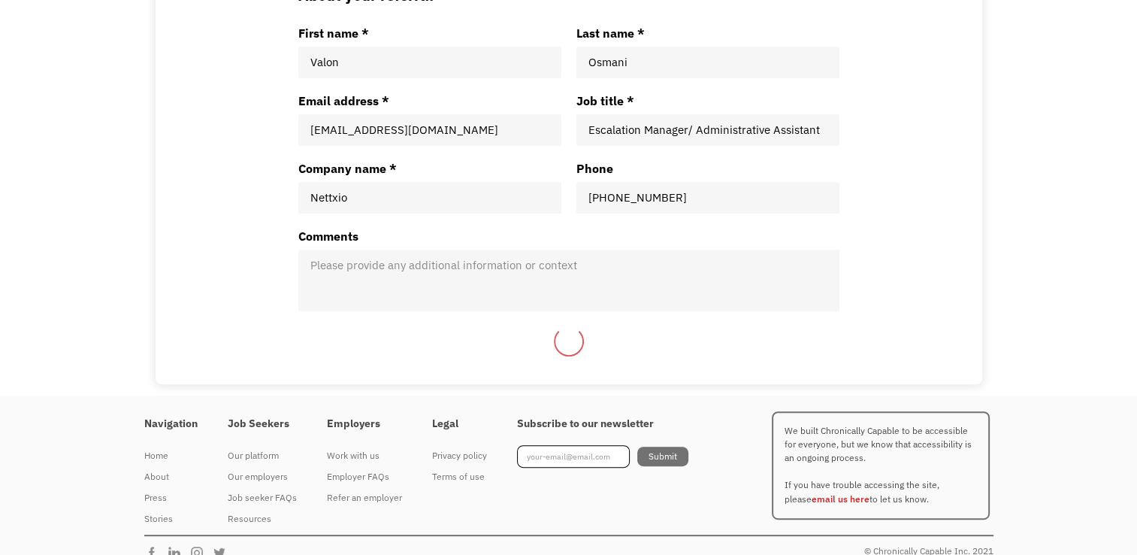
scroll to position [0, 0]
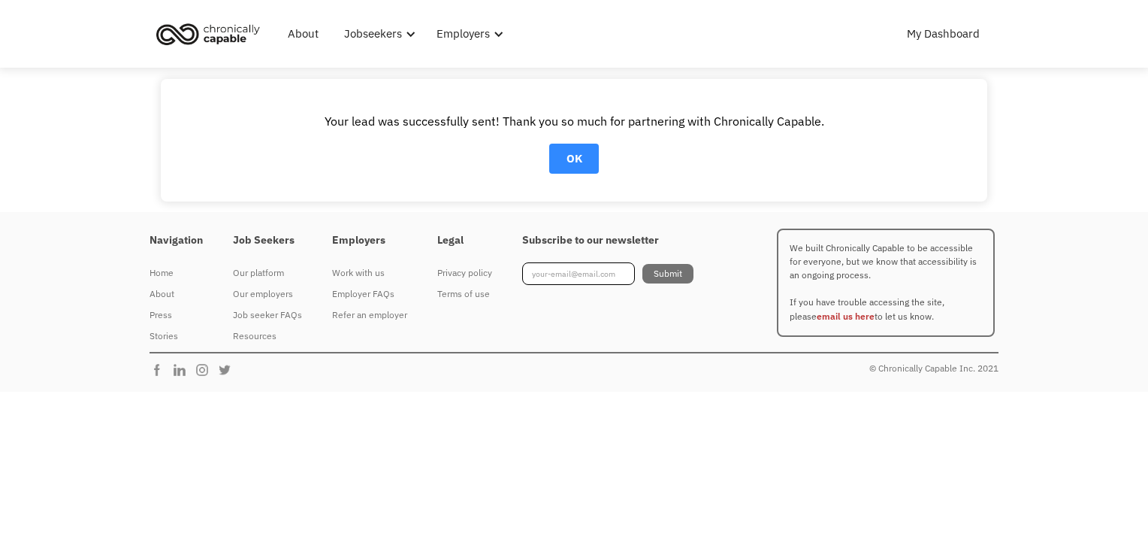
click at [589, 155] on span "OK" at bounding box center [574, 158] width 47 height 27
